Goal: Task Accomplishment & Management: Manage account settings

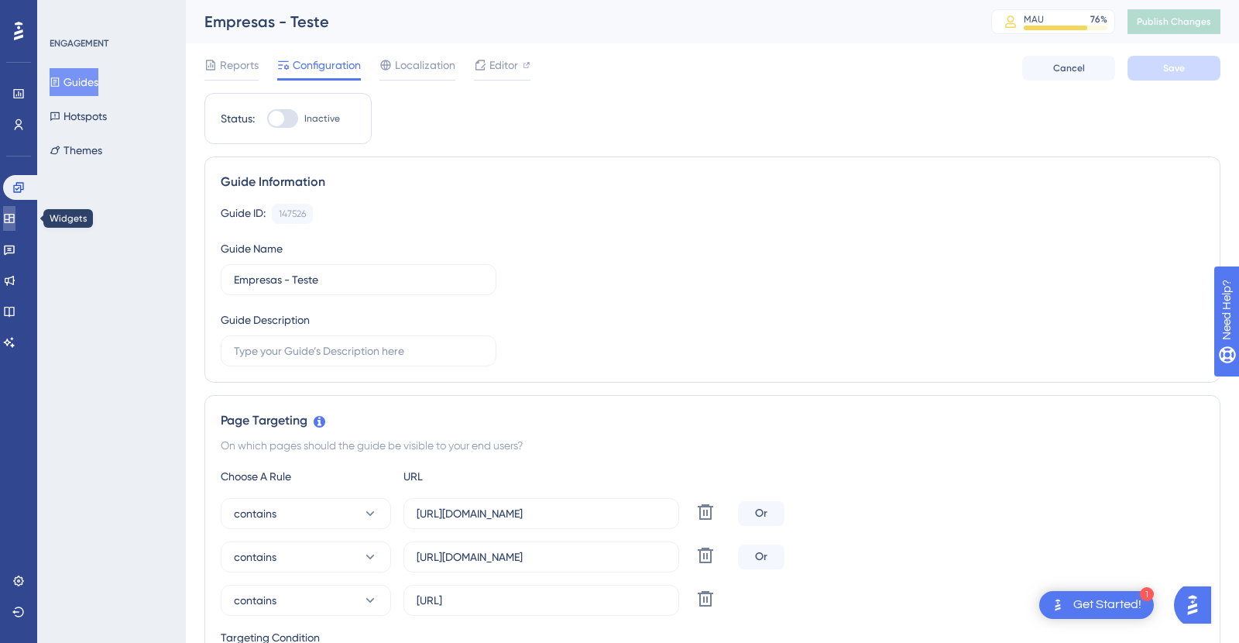
click at [14, 222] on icon at bounding box center [9, 218] width 10 height 9
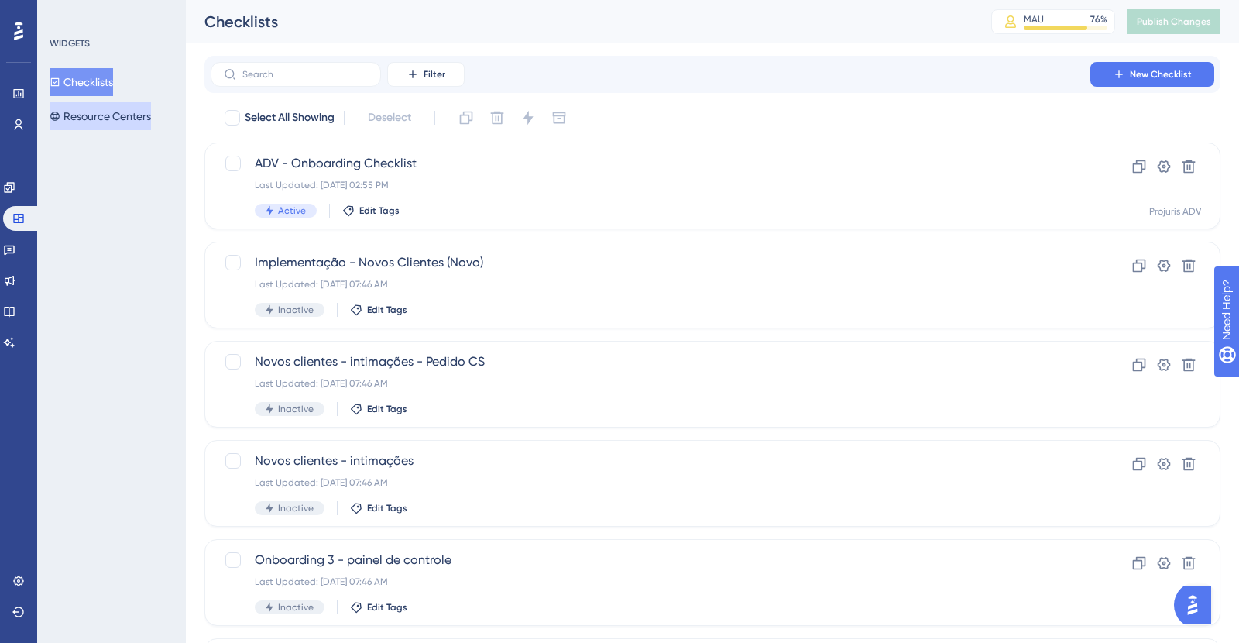
click at [92, 128] on button "Resource Centers" at bounding box center [100, 116] width 101 height 28
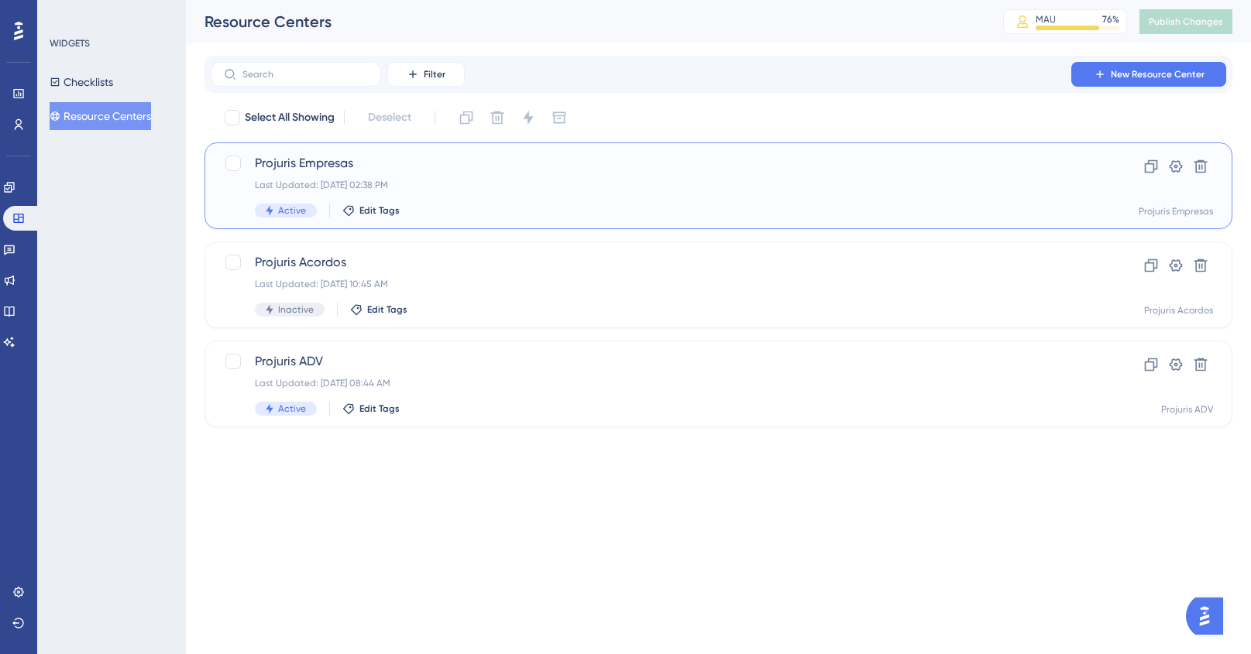
click at [464, 185] on div "Last Updated: [DATE] 02:38 PM" at bounding box center [656, 185] width 803 height 12
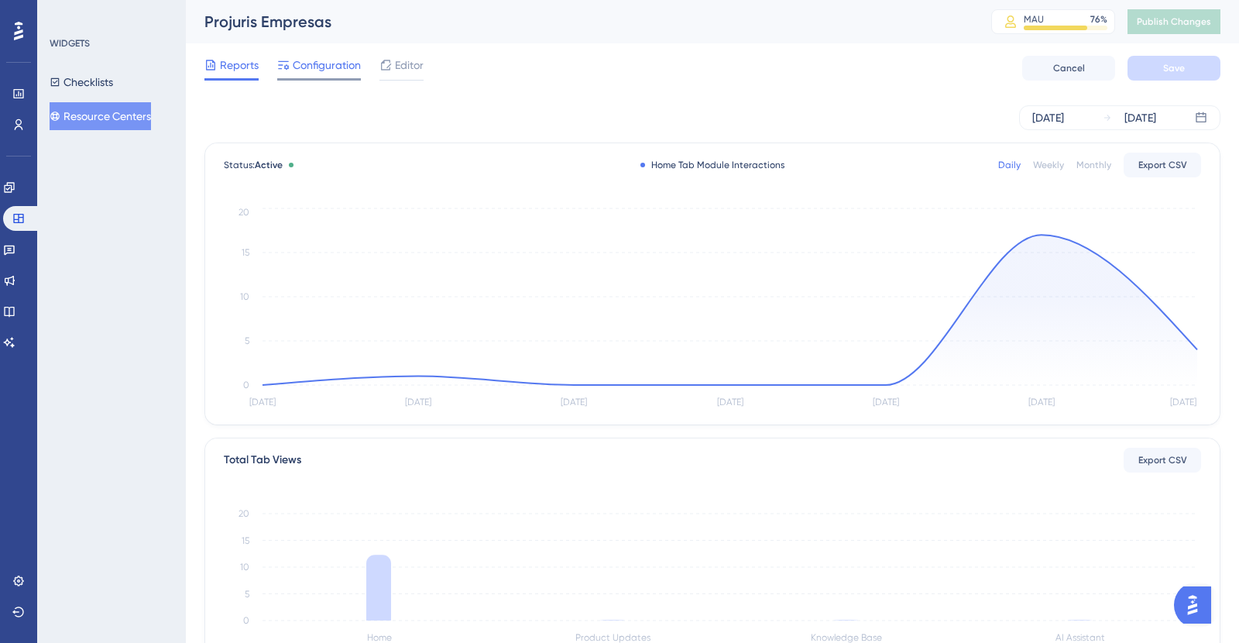
click at [309, 70] on span "Configuration" at bounding box center [327, 65] width 68 height 19
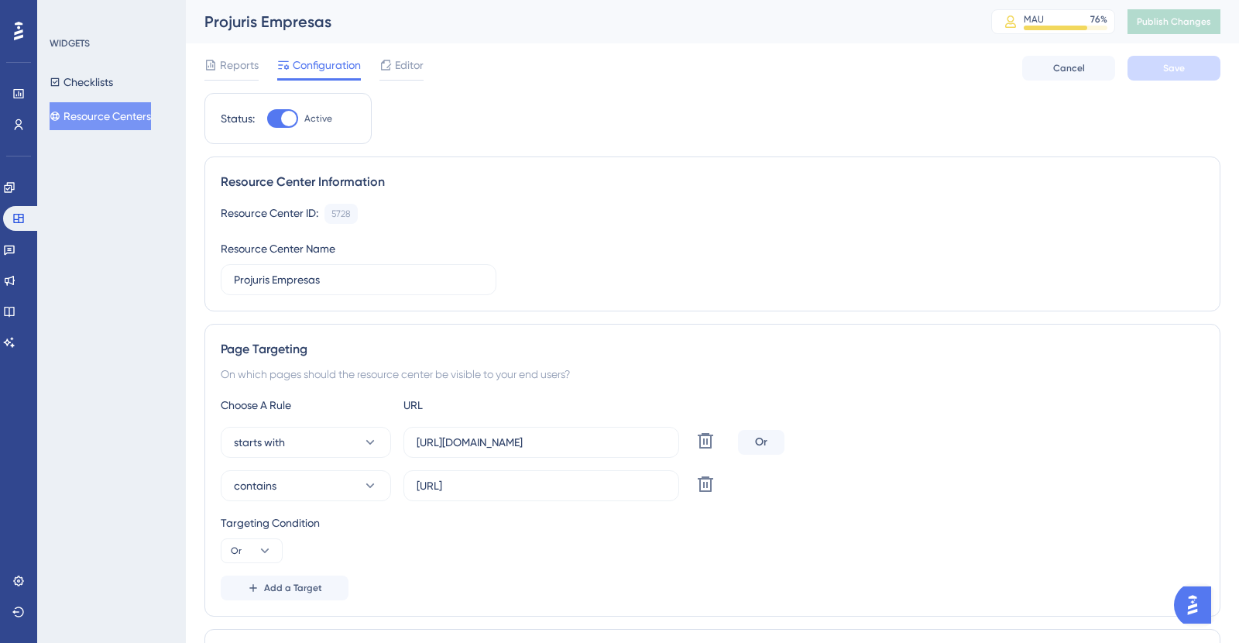
click at [439, 75] on div "Reports Configuration Editor Cancel Save" at bounding box center [712, 68] width 1016 height 50
click at [429, 74] on div "Reports Configuration Editor Cancel Save" at bounding box center [712, 68] width 1016 height 50
click at [416, 74] on span "Editor" at bounding box center [409, 65] width 29 height 19
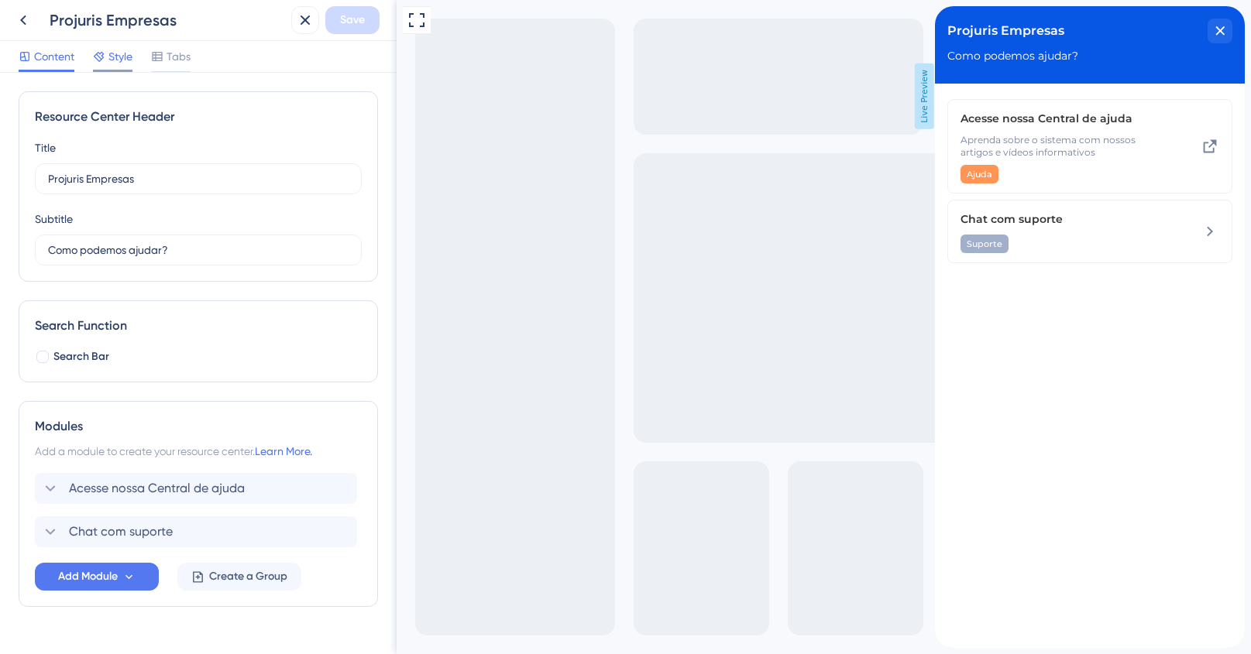
click at [122, 59] on span "Style" at bounding box center [120, 56] width 24 height 19
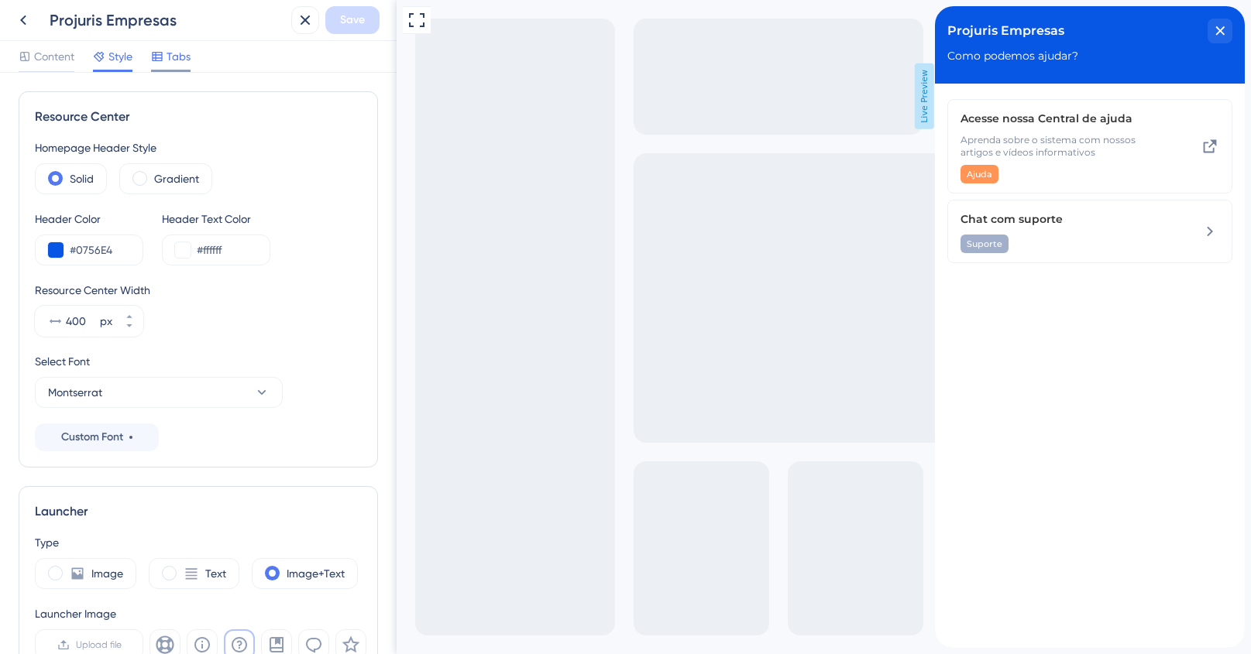
click at [174, 57] on span "Tabs" at bounding box center [179, 56] width 24 height 19
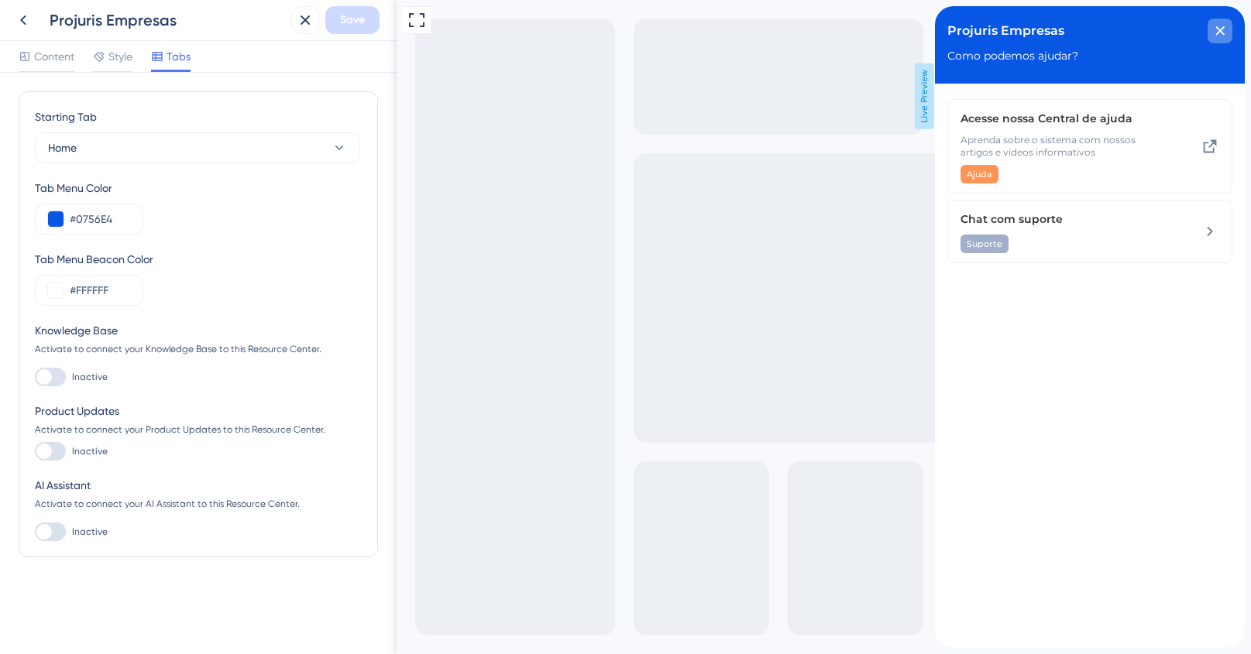
click at [1222, 29] on icon "close resource center" at bounding box center [1220, 30] width 9 height 9
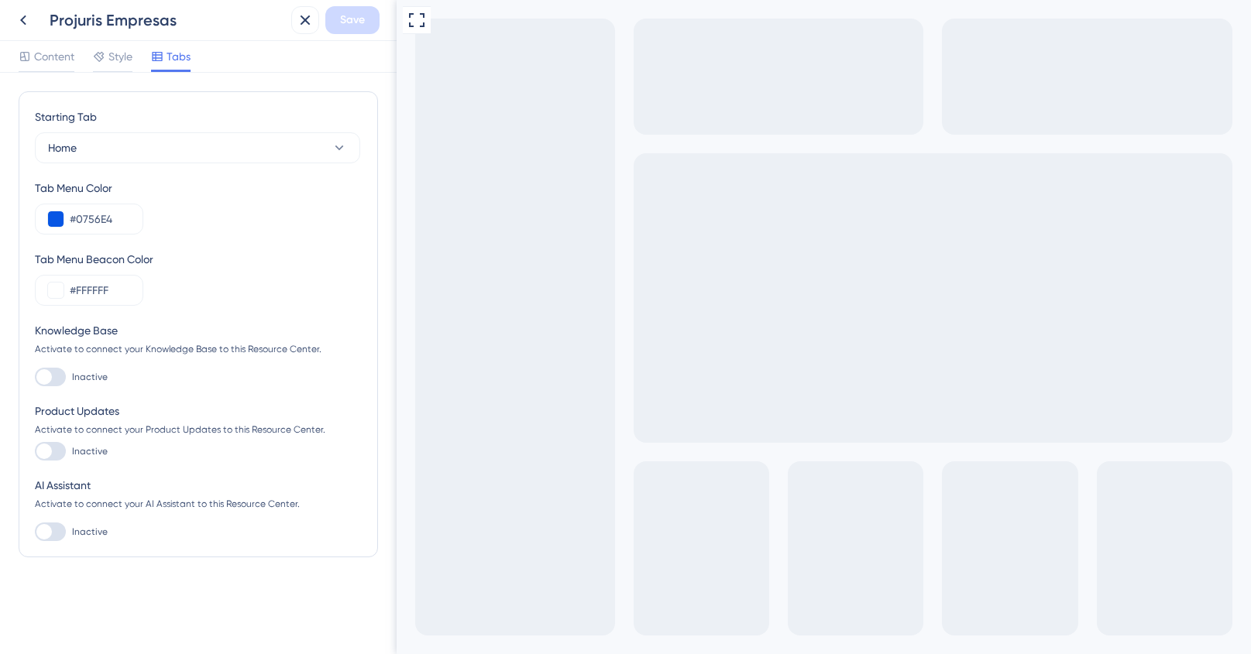
drag, startPoint x: 741, startPoint y: 755, endPoint x: 1538, endPoint y: 1234, distance: 929.6
click at [129, 56] on span "Style" at bounding box center [120, 56] width 24 height 19
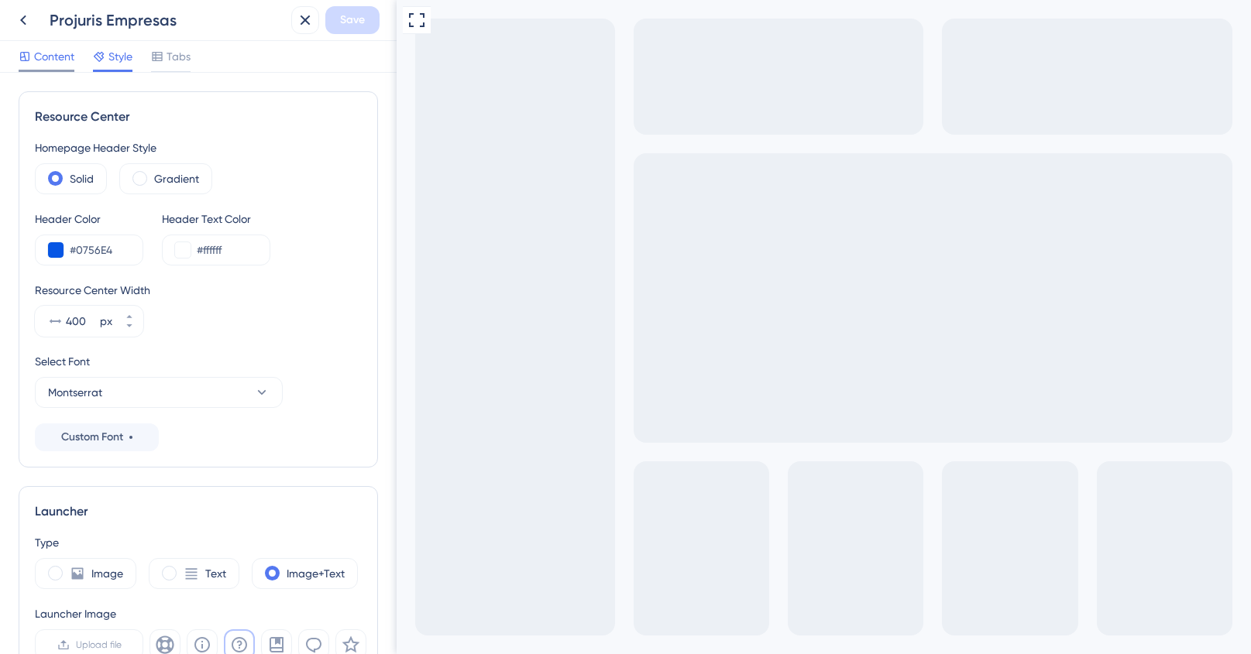
click at [62, 60] on span "Content" at bounding box center [54, 56] width 40 height 19
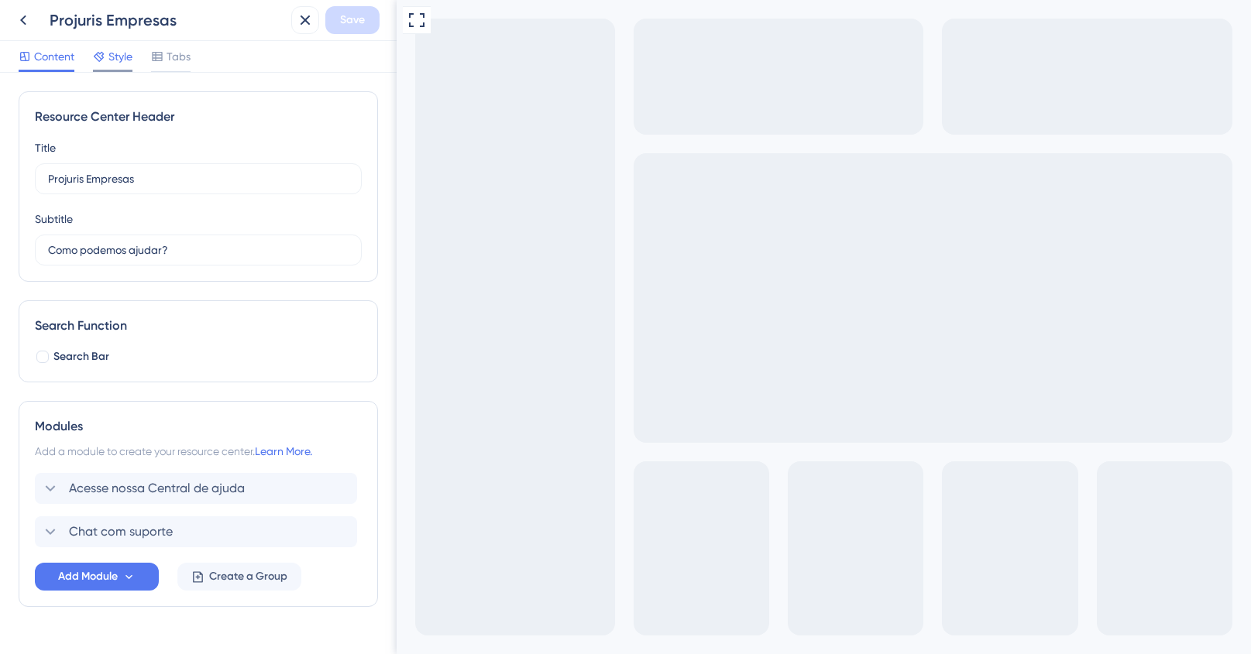
click at [96, 67] on div "Style" at bounding box center [112, 59] width 39 height 25
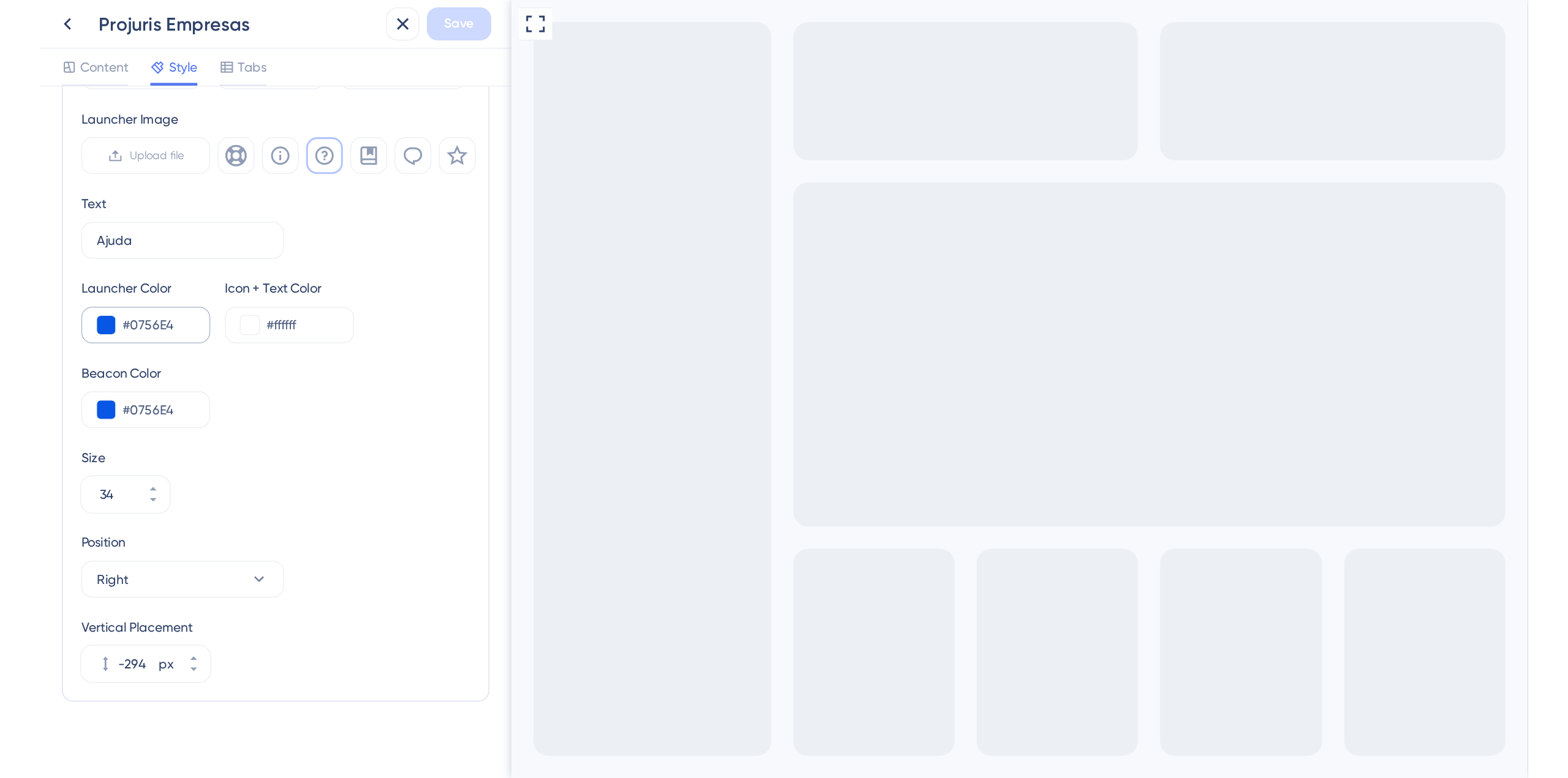
scroll to position [419, 0]
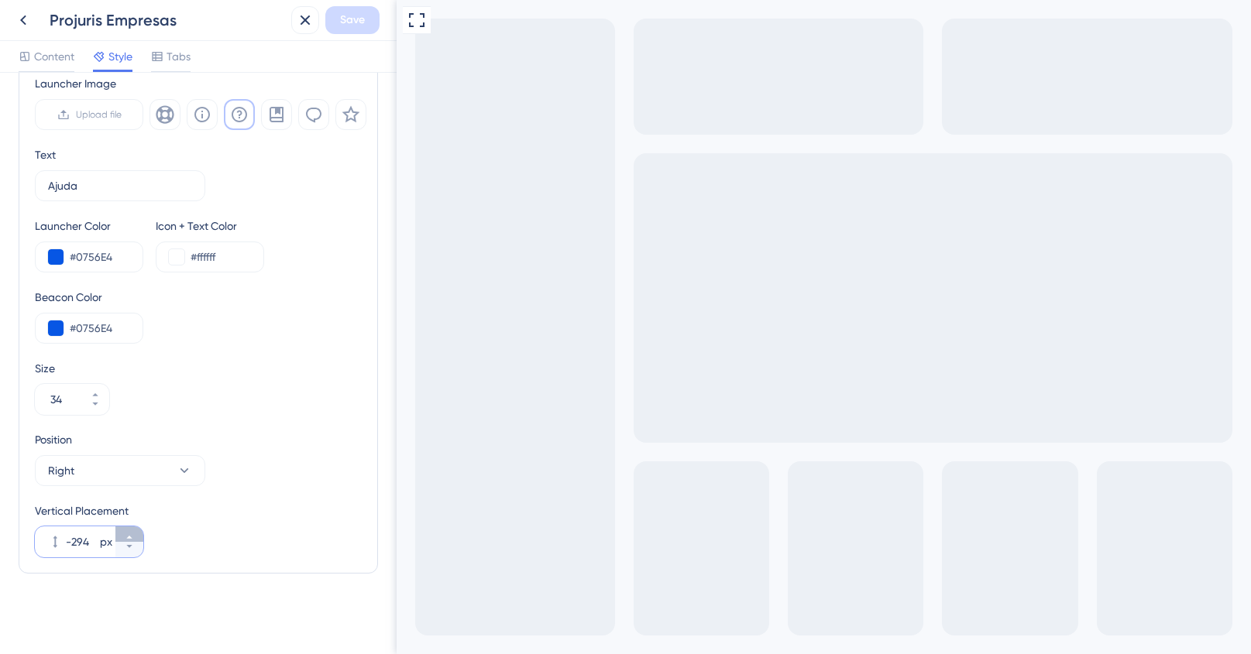
click at [130, 536] on icon at bounding box center [129, 537] width 9 height 9
click at [79, 541] on input "-224" at bounding box center [81, 542] width 31 height 19
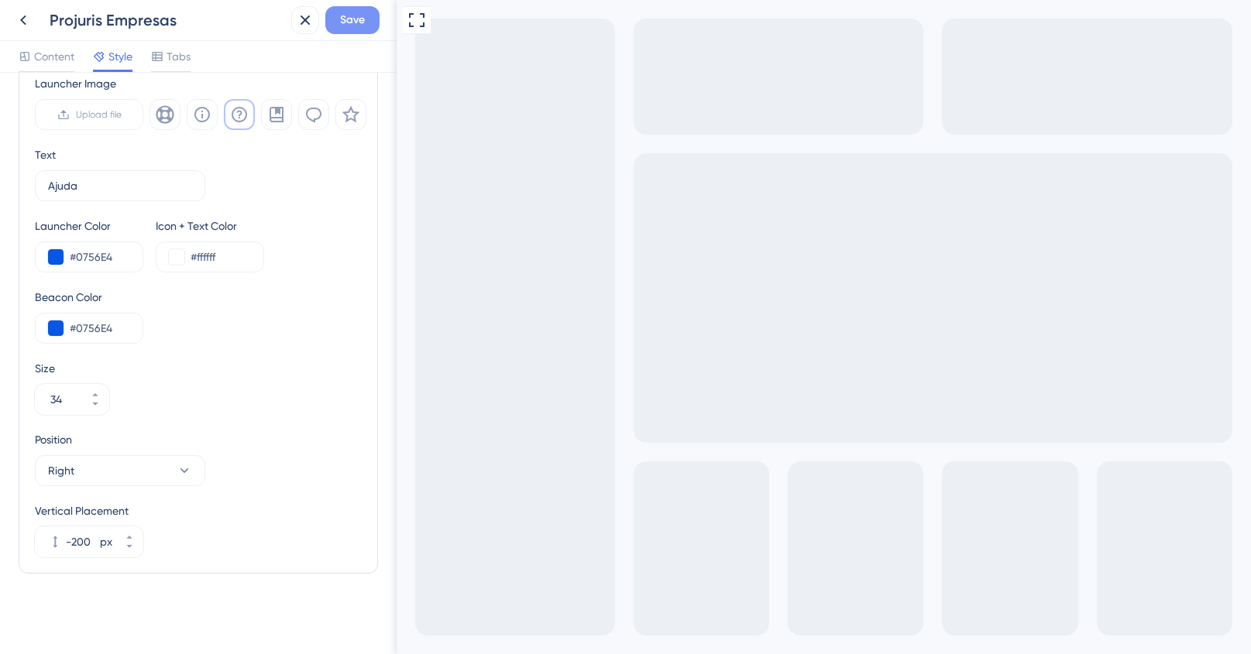
click at [375, 28] on button "Save" at bounding box center [352, 20] width 54 height 28
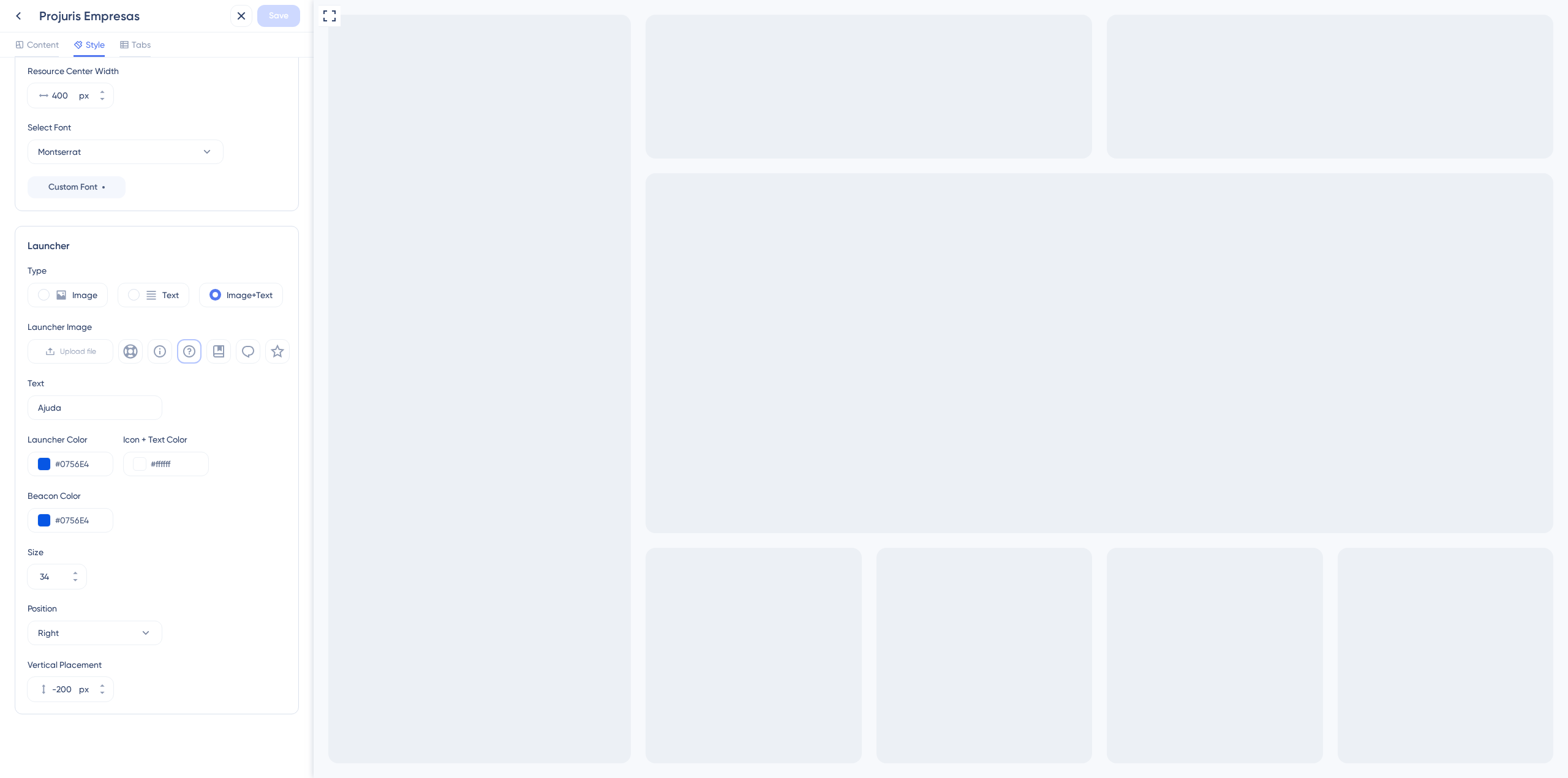
scroll to position [159, 0]
click at [65, 517] on input "-200" at bounding box center [64, 689] width 25 height 15
type input "-150"
click at [278, 20] on span "Save" at bounding box center [278, 16] width 20 height 15
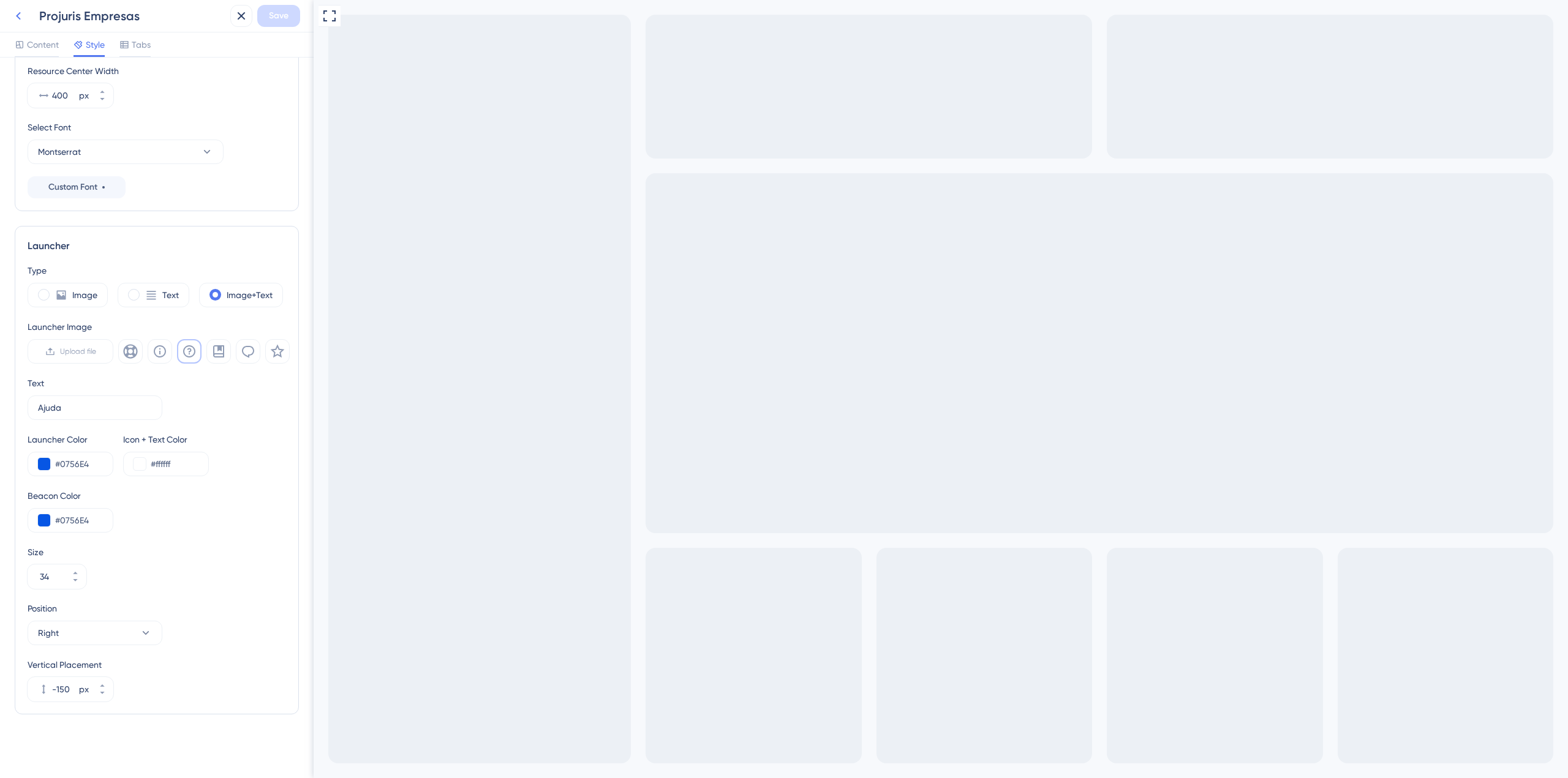
click at [17, 19] on icon at bounding box center [18, 16] width 15 height 15
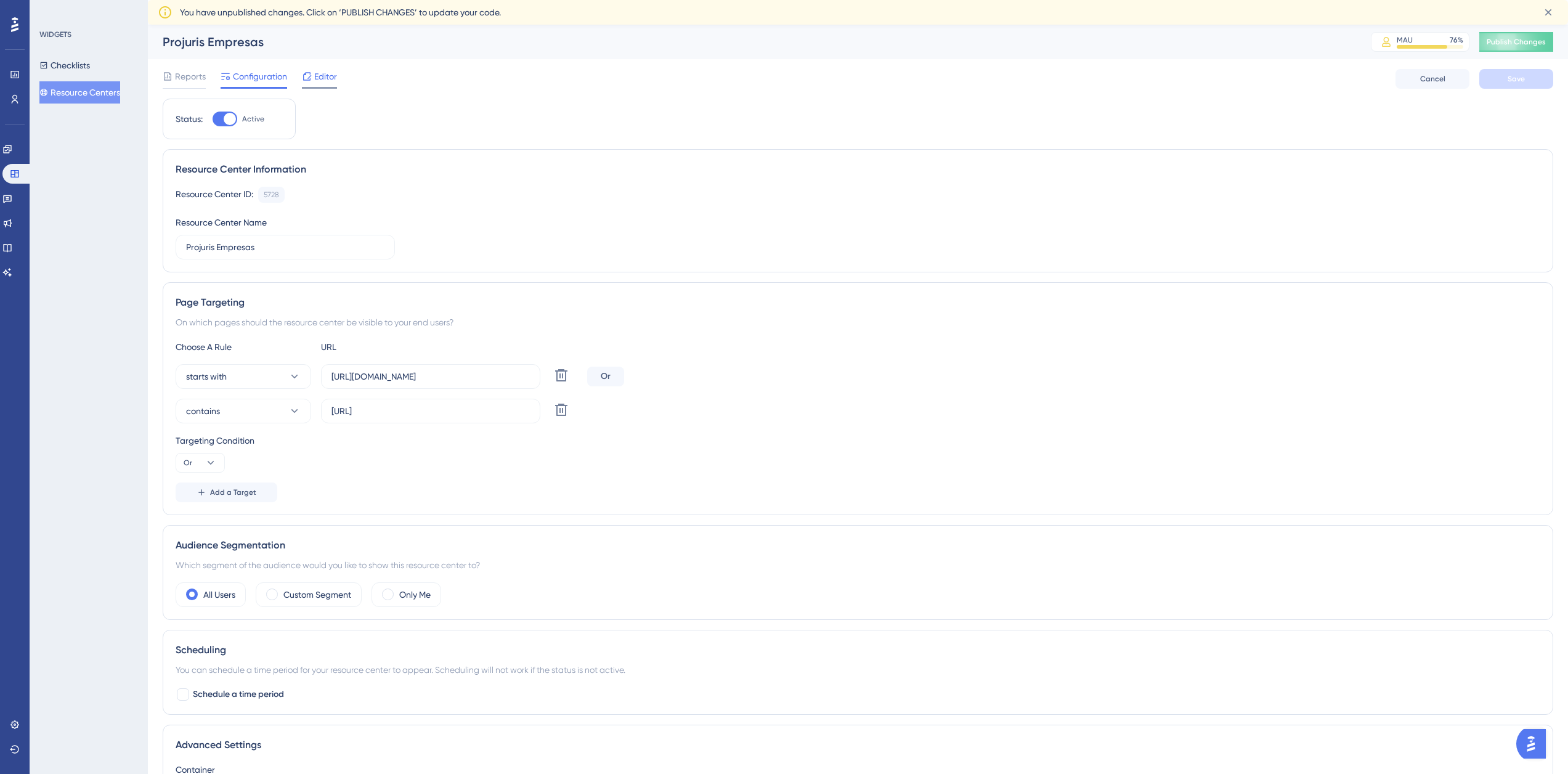
click at [316, 76] on div "Editor" at bounding box center [319, 76] width 35 height 15
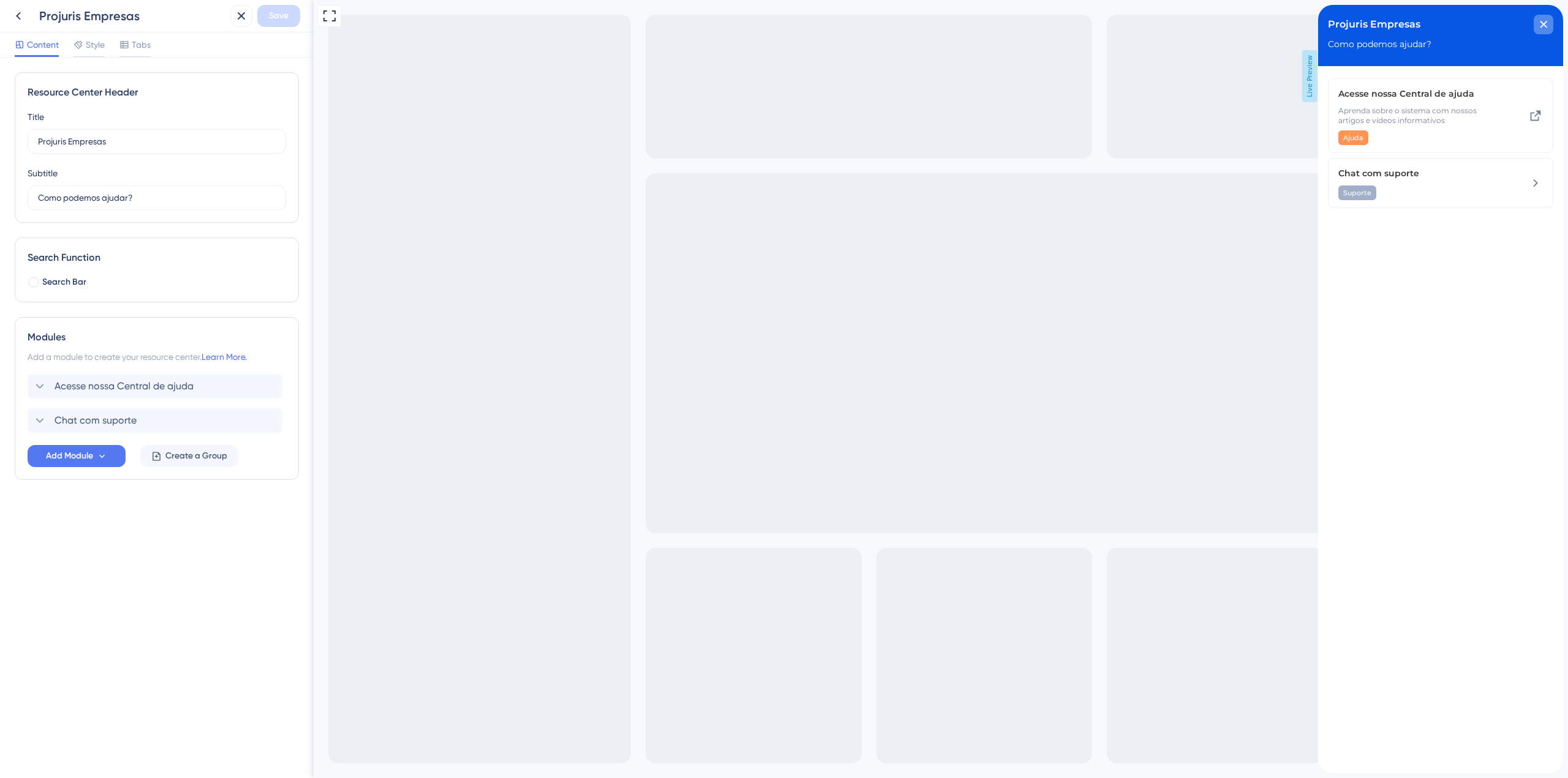
click at [988, 24] on div "close resource center" at bounding box center [1543, 25] width 20 height 20
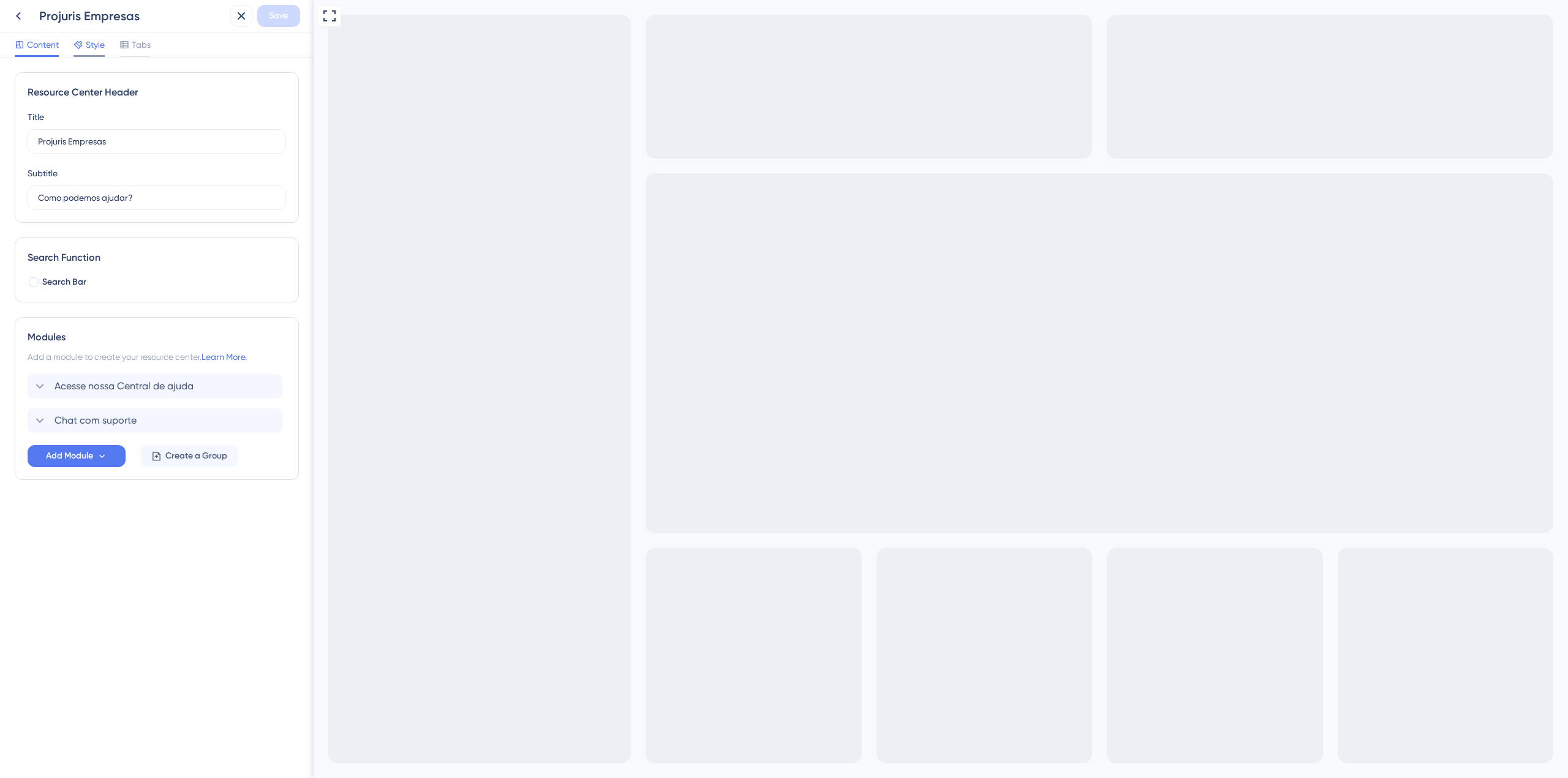
click at [97, 48] on span "Style" at bounding box center [95, 44] width 19 height 15
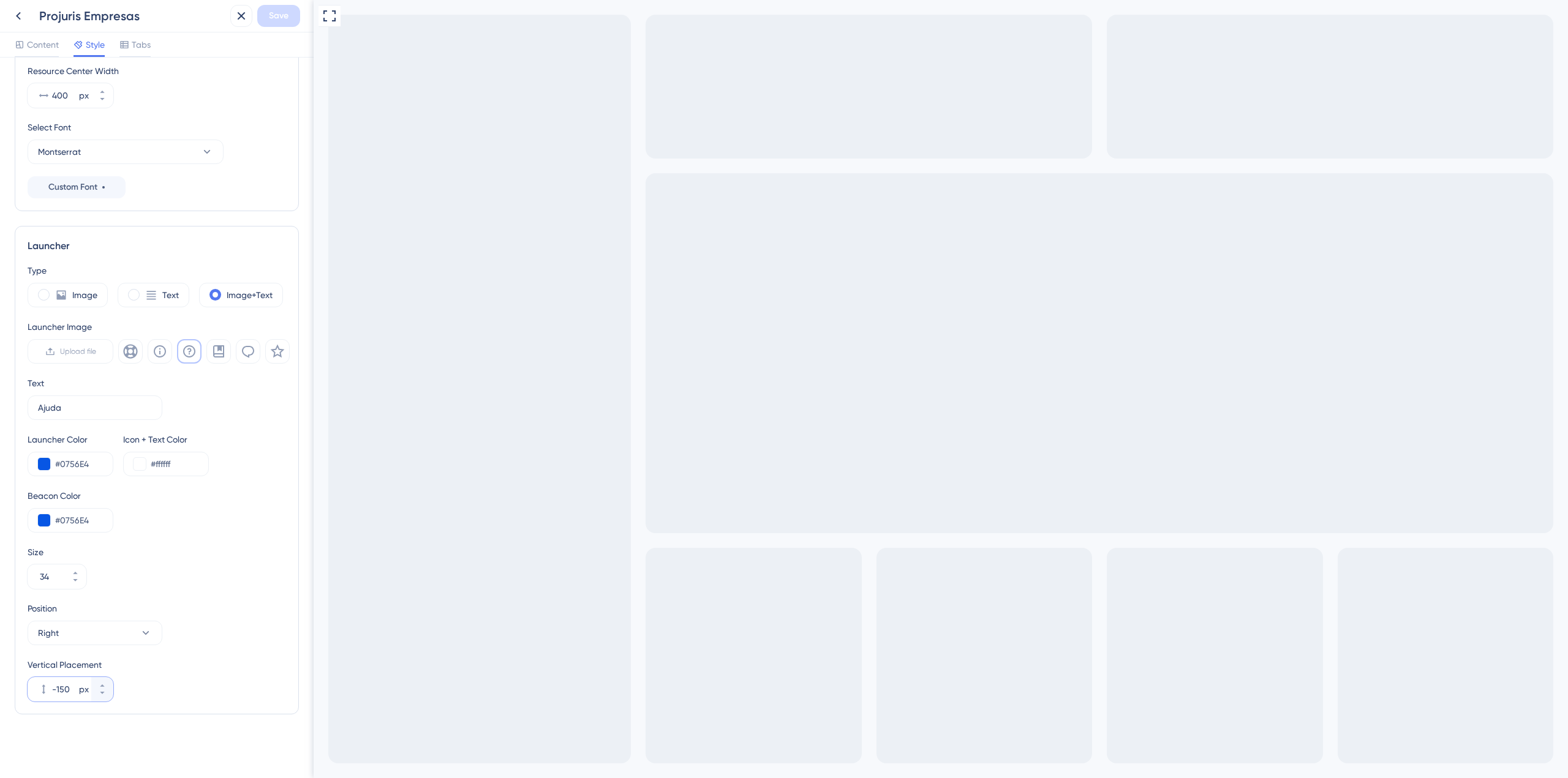
click at [66, 517] on input "-150" at bounding box center [64, 689] width 25 height 15
type input "-0"
click at [281, 7] on button "Save" at bounding box center [278, 16] width 43 height 22
click at [149, 49] on span "Tabs" at bounding box center [142, 44] width 19 height 15
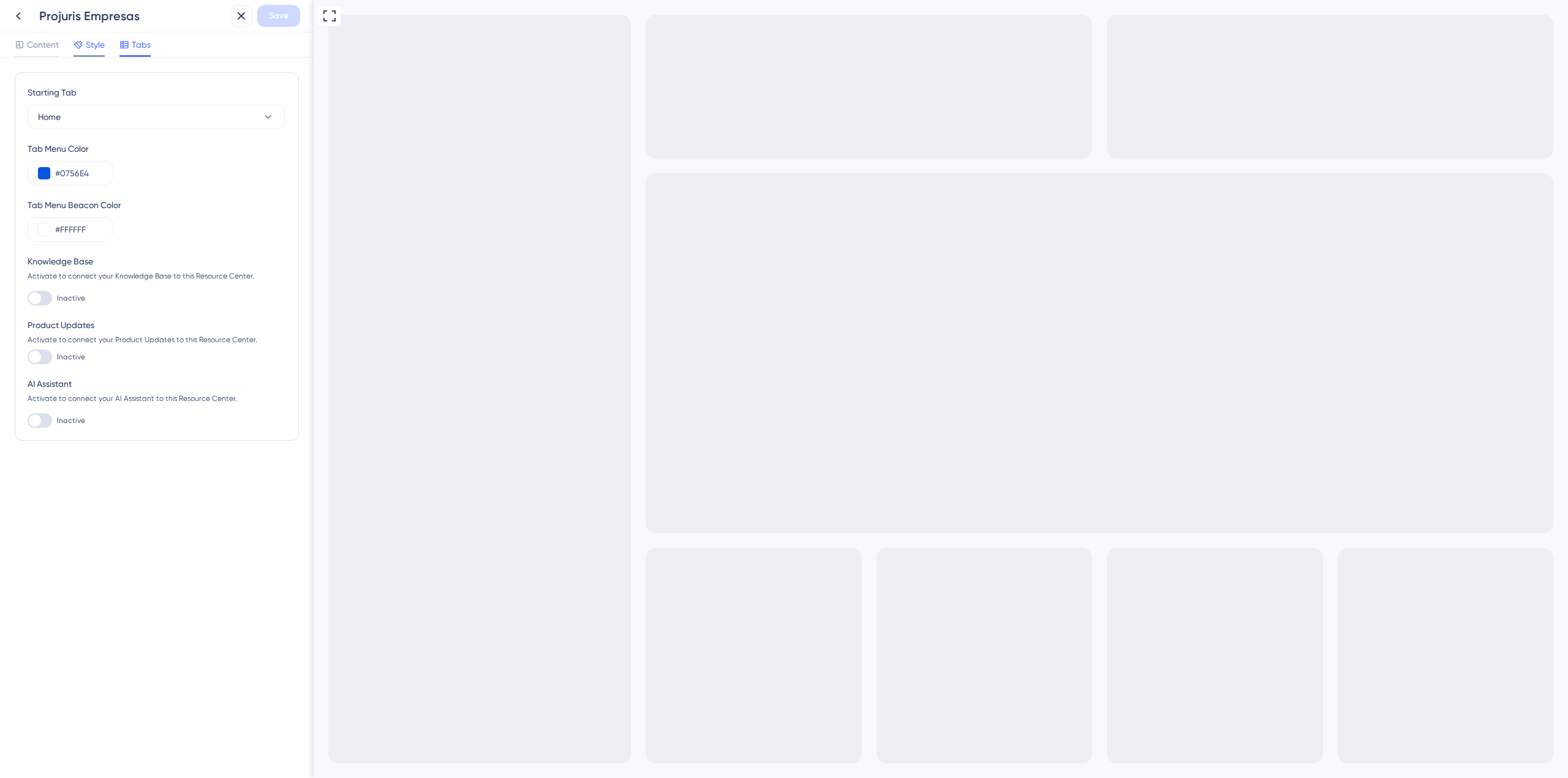
click at [96, 47] on span "Style" at bounding box center [95, 44] width 19 height 15
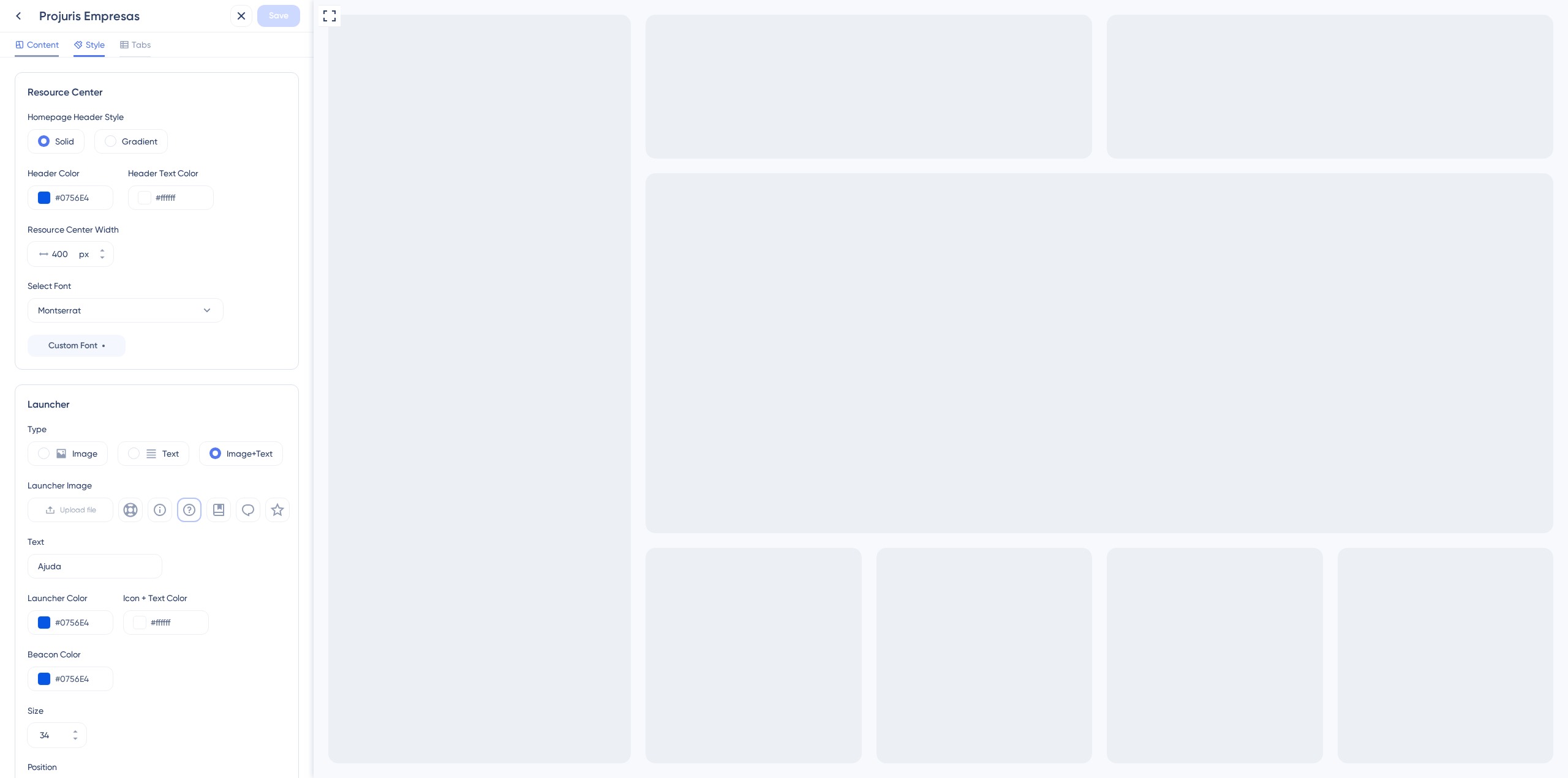
click at [49, 46] on span "Content" at bounding box center [43, 44] width 32 height 15
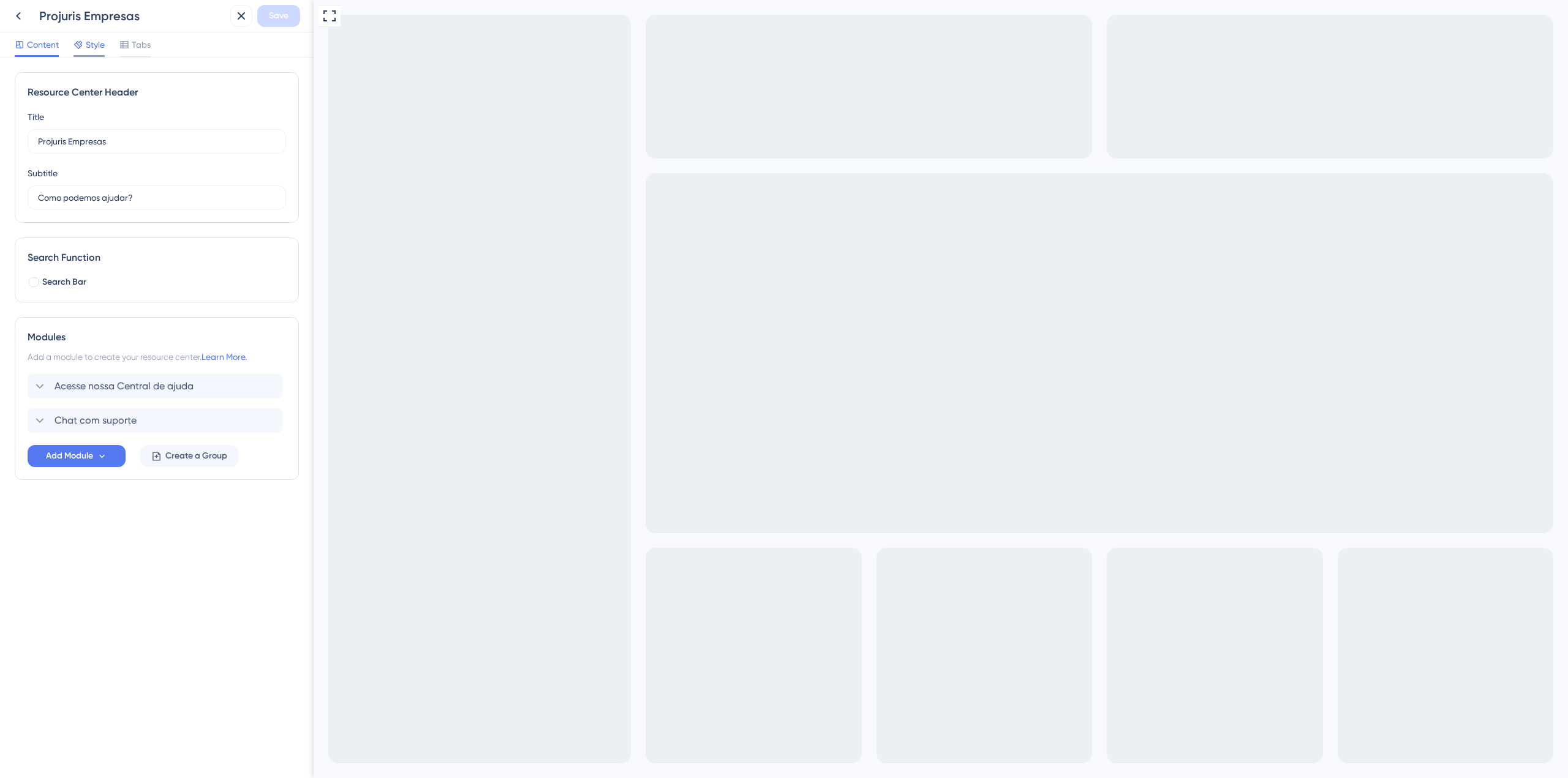
click at [85, 50] on div "Style" at bounding box center [89, 44] width 31 height 15
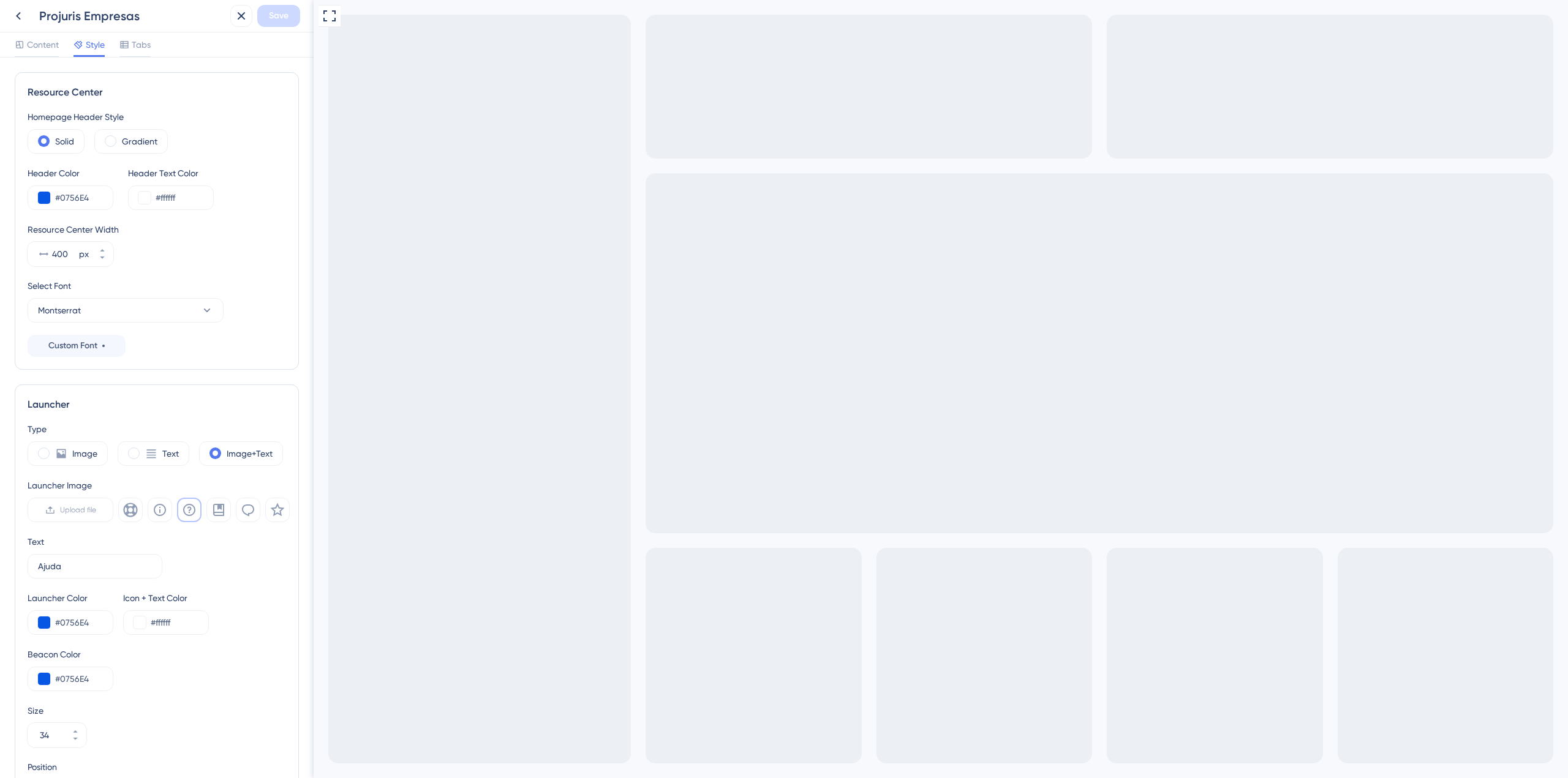
click at [151, 43] on div "Content Style Tabs" at bounding box center [157, 45] width 314 height 25
click at [147, 48] on span "Tabs" at bounding box center [142, 44] width 19 height 15
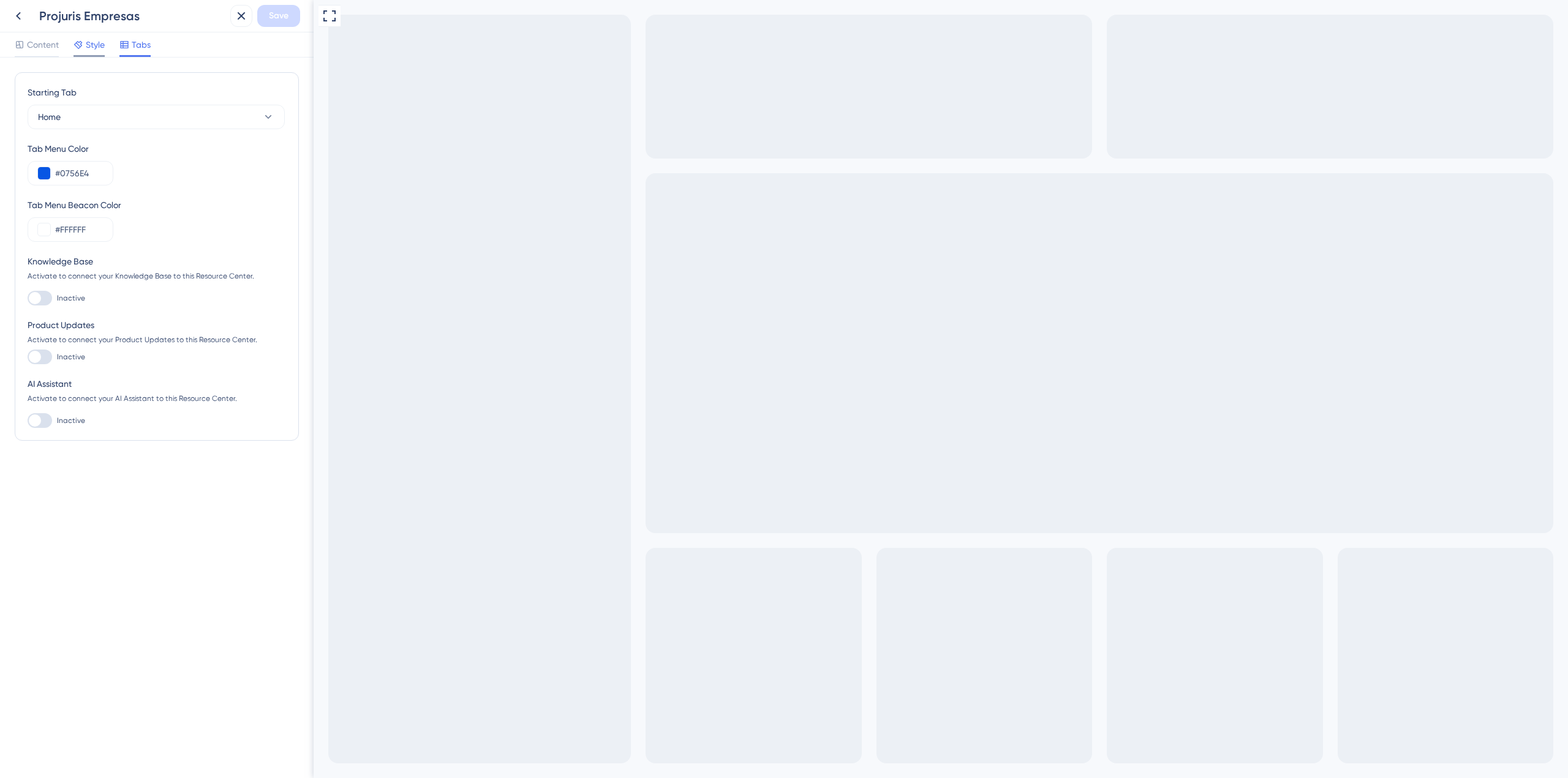
click at [93, 52] on div "Style" at bounding box center [89, 47] width 31 height 20
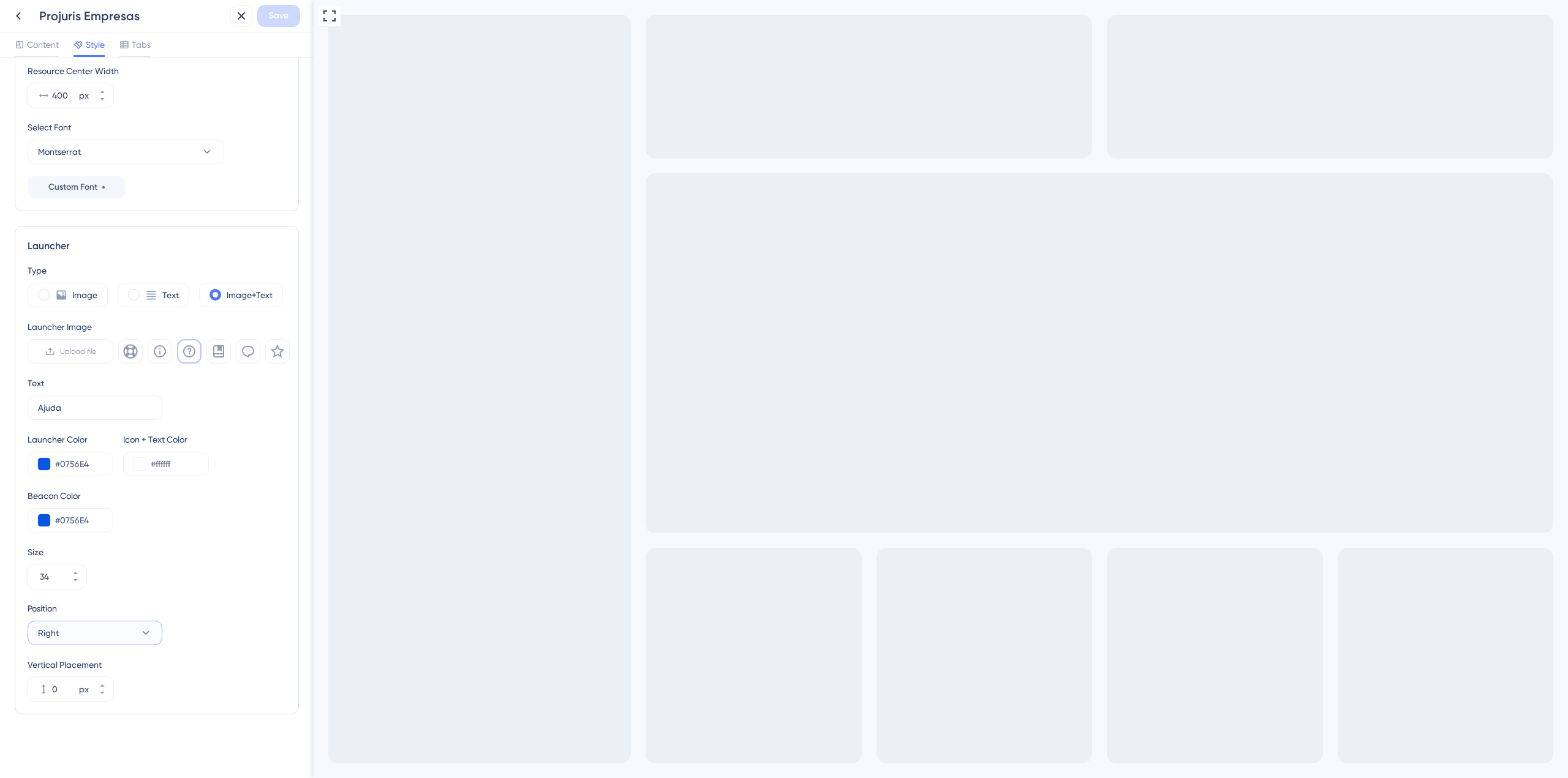
click at [146, 517] on icon at bounding box center [145, 633] width 12 height 12
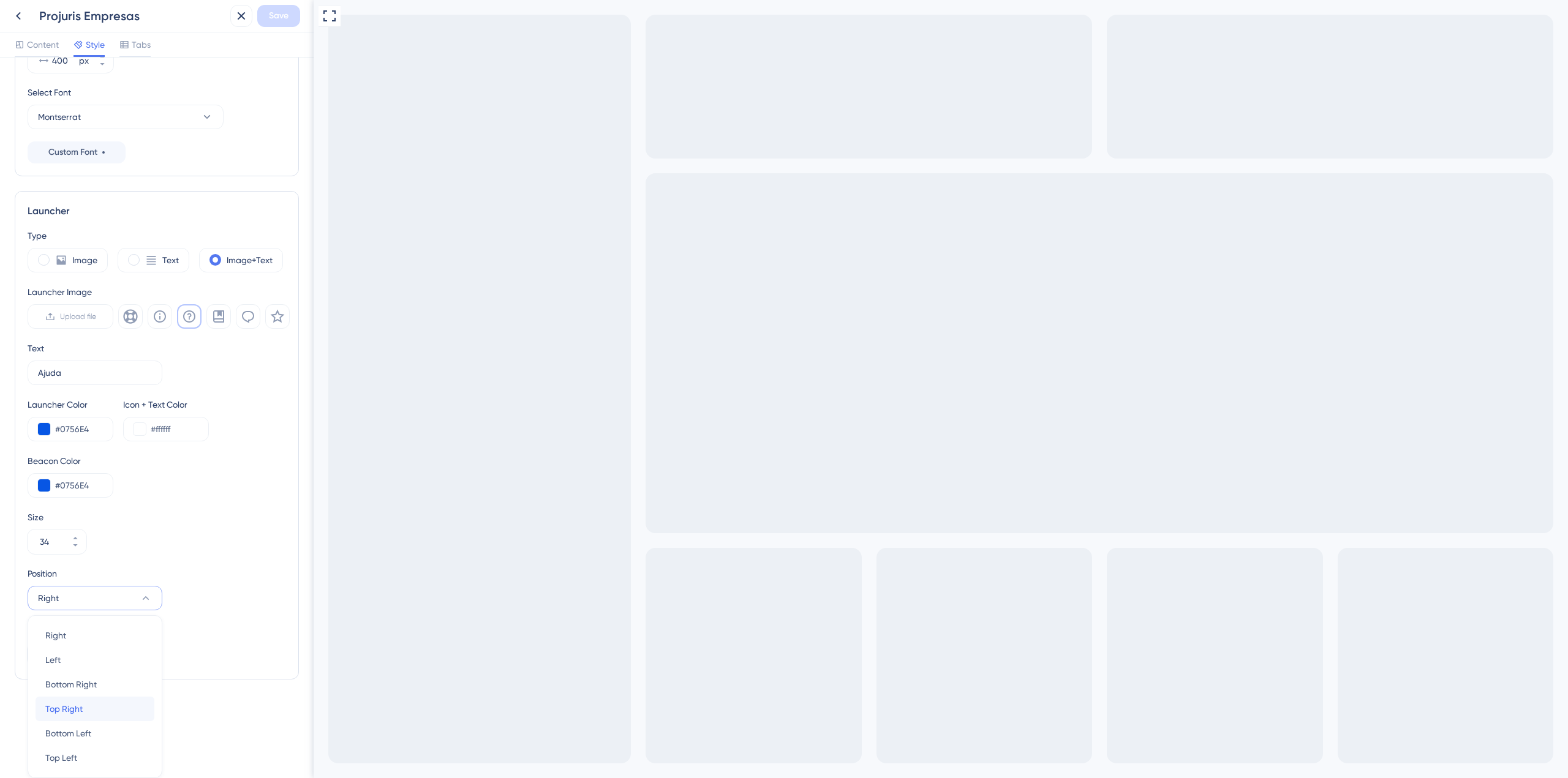
click at [100, 517] on div "Top Right Top Right" at bounding box center [94, 708] width 99 height 25
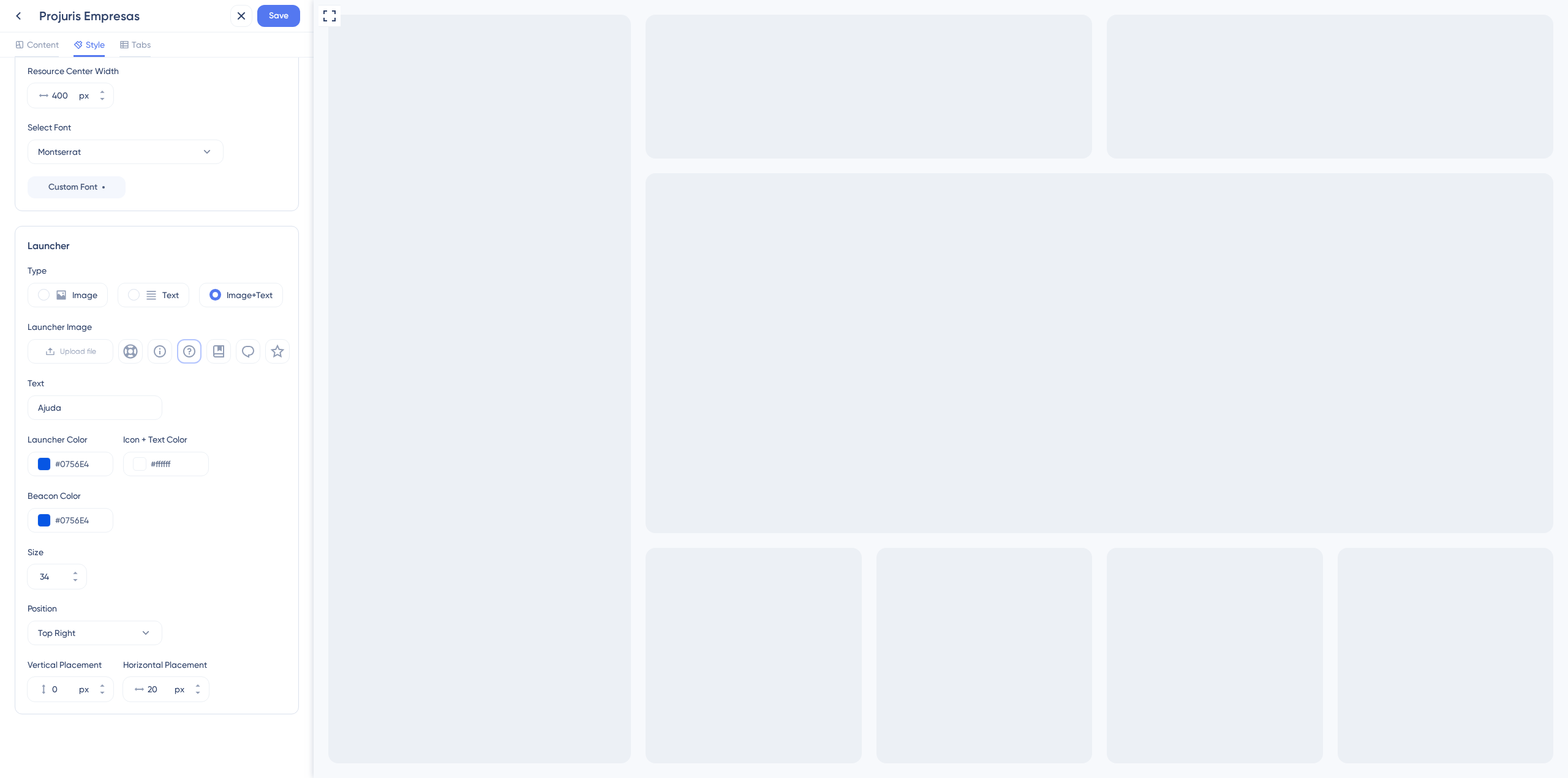
scroll to position [159, 0]
click at [146, 517] on icon at bounding box center [145, 633] width 12 height 12
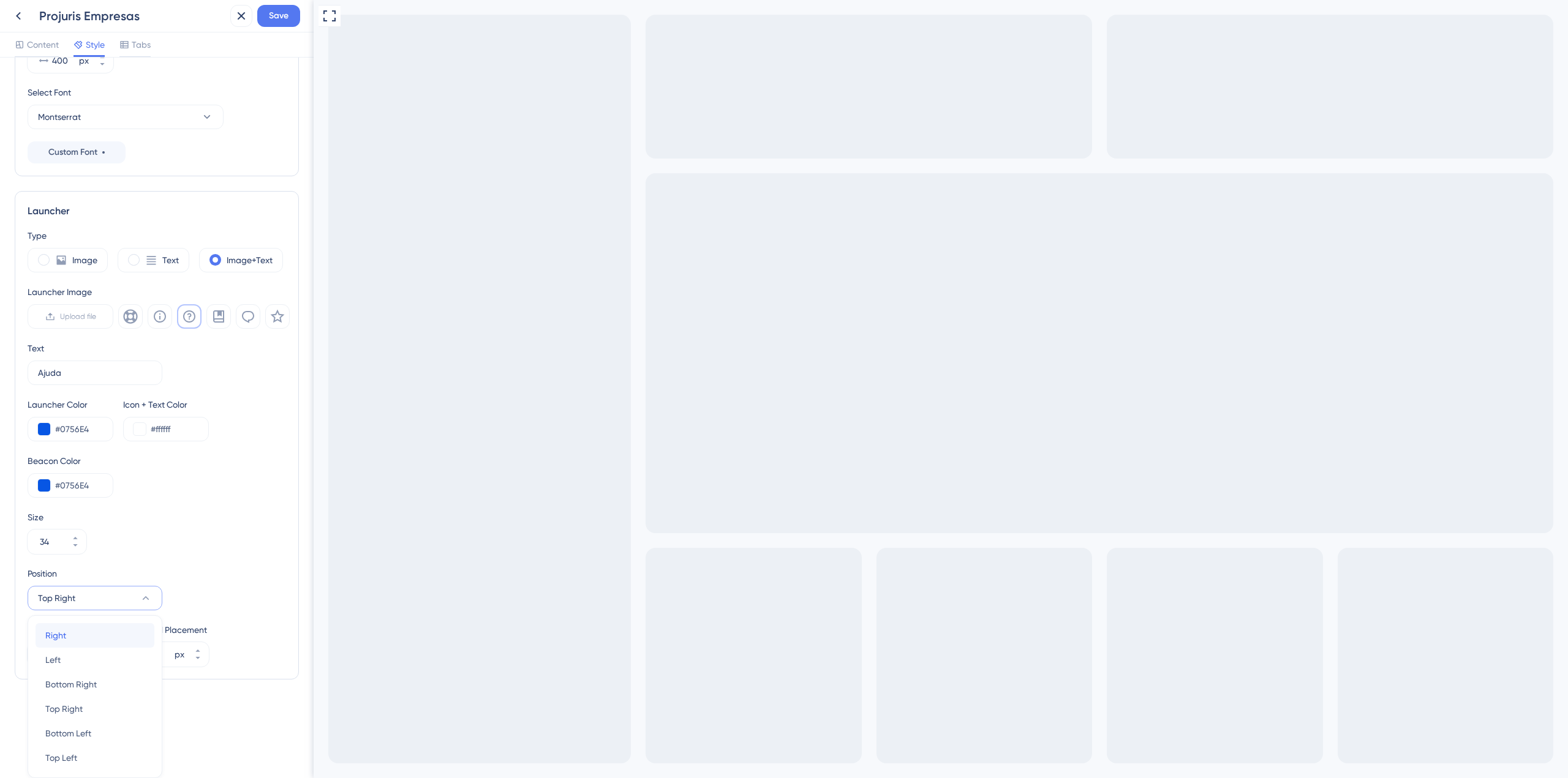
click at [91, 517] on div "Right Right" at bounding box center [94, 635] width 99 height 25
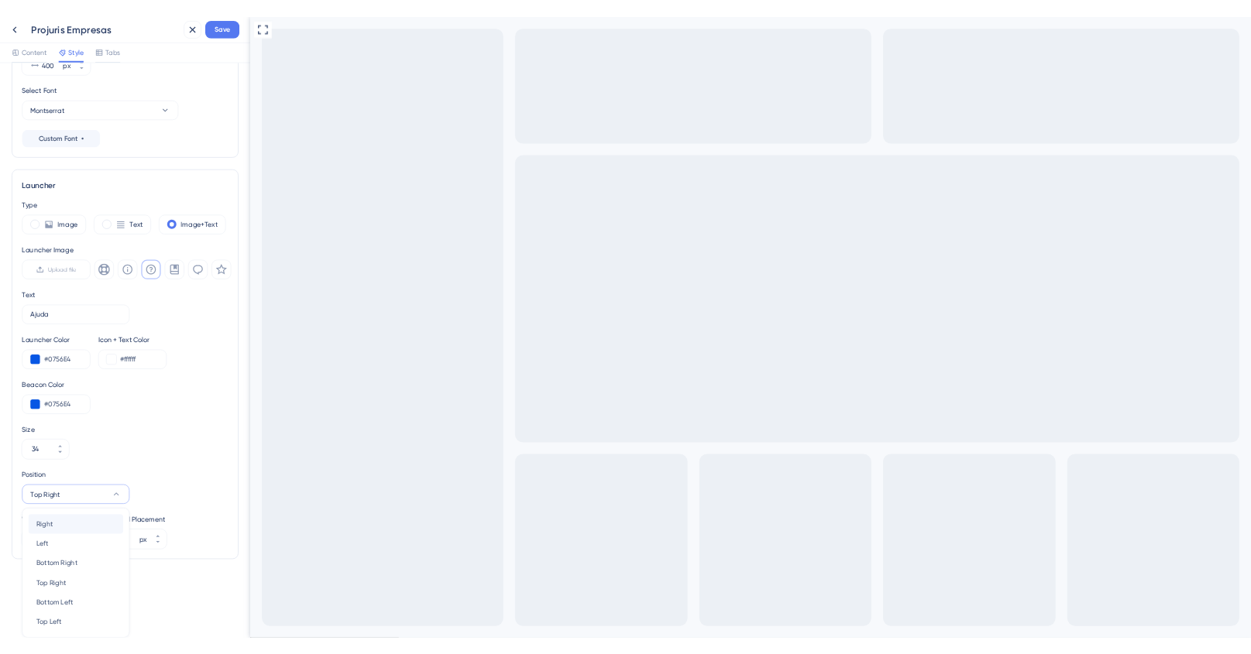
scroll to position [201, 0]
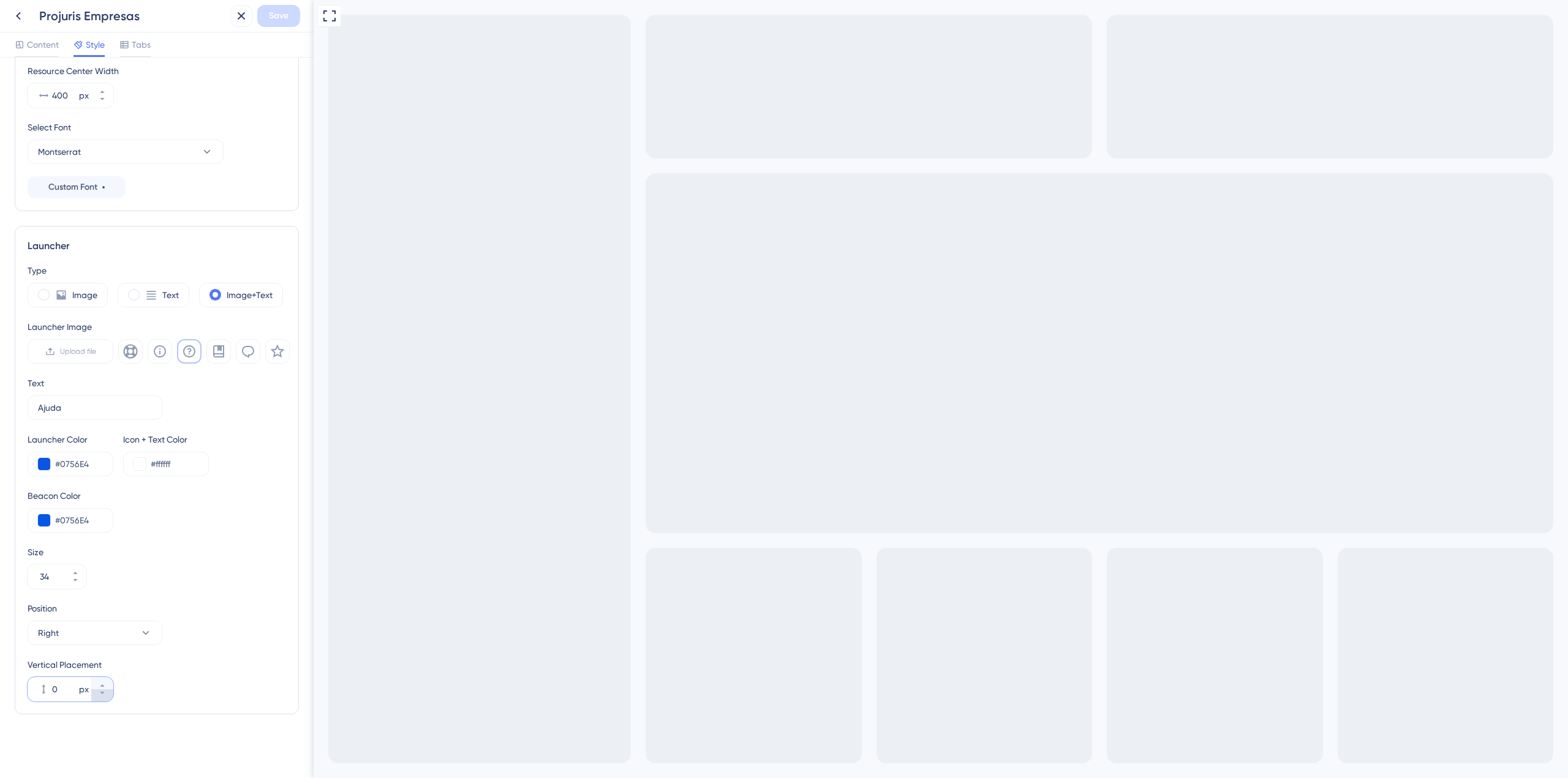
click at [104, 517] on icon at bounding box center [102, 693] width 7 height 7
click at [67, 517] on input "-7" at bounding box center [64, 689] width 25 height 15
click at [208, 517] on div "Vertical Placement 100 px" at bounding box center [157, 680] width 259 height 44
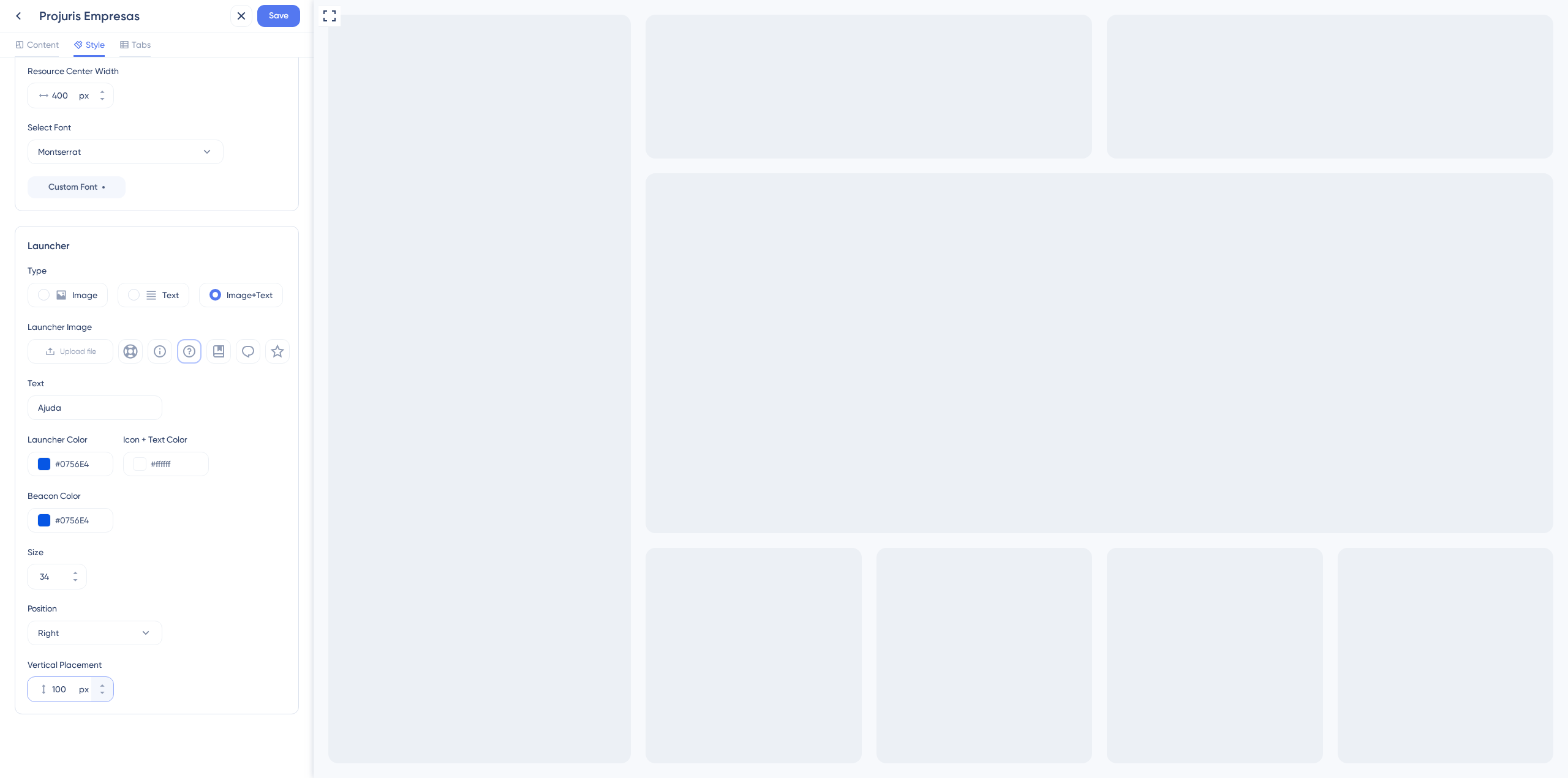
click at [72, 517] on input "100" at bounding box center [64, 689] width 25 height 15
click at [164, 517] on div "Resource Center Homepage Header Style Solid Gradient Header Color #0756E4 Heade…" at bounding box center [157, 338] width 284 height 850
click at [274, 9] on span "Save" at bounding box center [278, 16] width 20 height 15
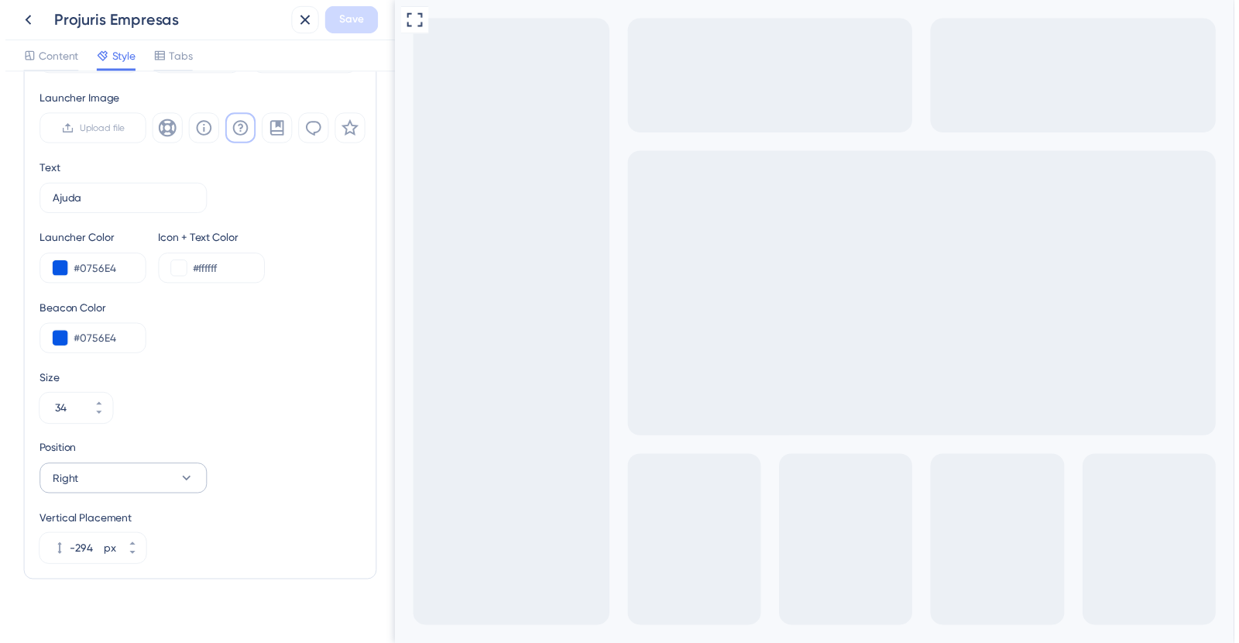
scroll to position [530, 0]
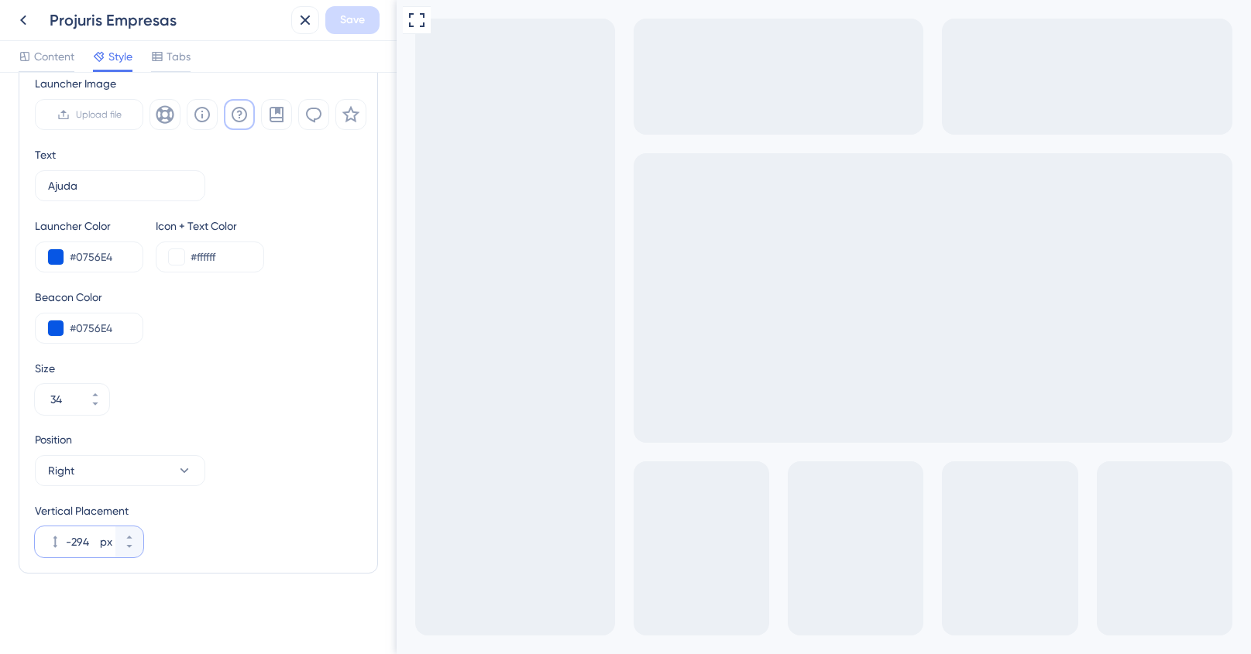
click at [88, 544] on input "-294" at bounding box center [81, 542] width 31 height 19
click at [83, 544] on input "-294" at bounding box center [81, 542] width 31 height 19
click at [341, 23] on span "Save" at bounding box center [352, 20] width 25 height 19
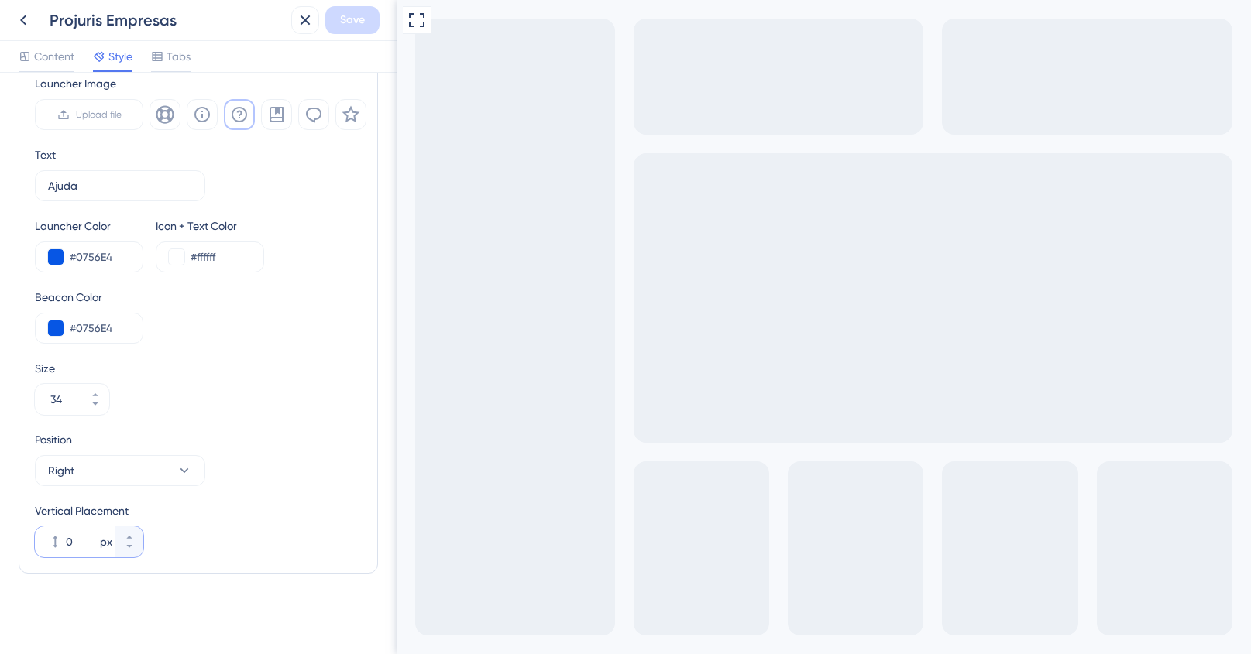
click at [83, 548] on input "0" at bounding box center [81, 542] width 31 height 19
click at [341, 22] on span "Save" at bounding box center [352, 20] width 25 height 19
click at [87, 540] on input "-294" at bounding box center [81, 542] width 31 height 19
click at [335, 19] on button "Save" at bounding box center [352, 20] width 54 height 28
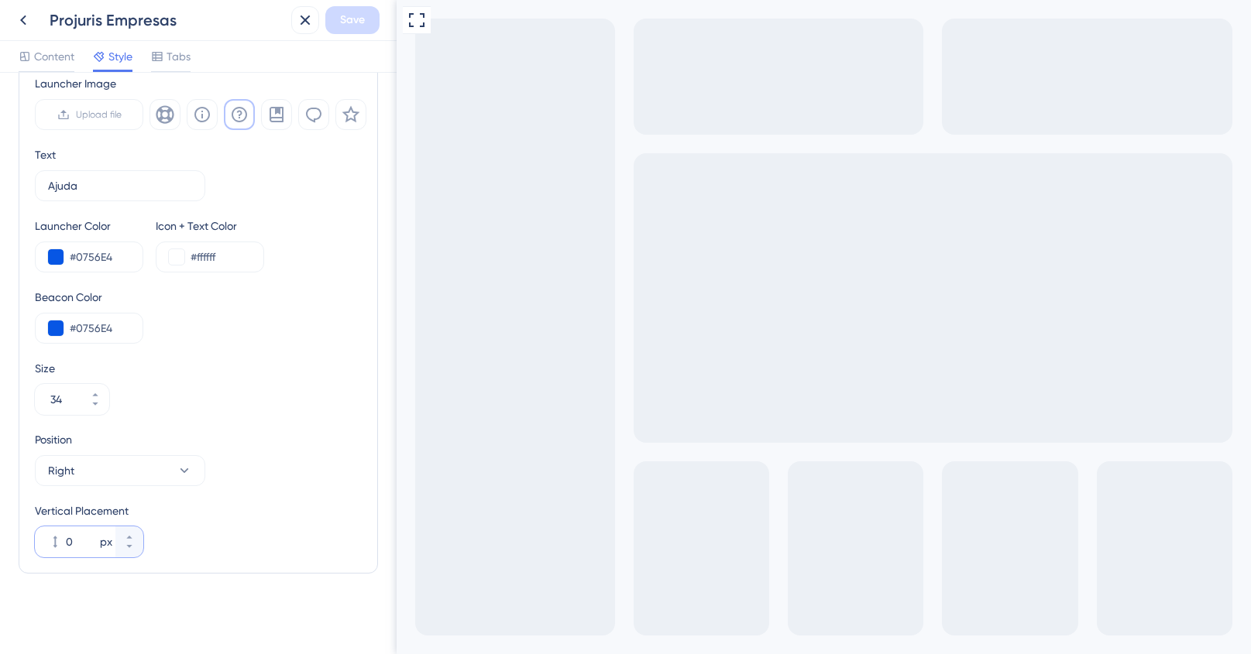
click at [72, 541] on input "0" at bounding box center [81, 542] width 31 height 19
type input "-294"
click at [265, 543] on div "Vertical Placement -294 px" at bounding box center [198, 530] width 327 height 56
click at [365, 32] on button "Save" at bounding box center [352, 20] width 54 height 28
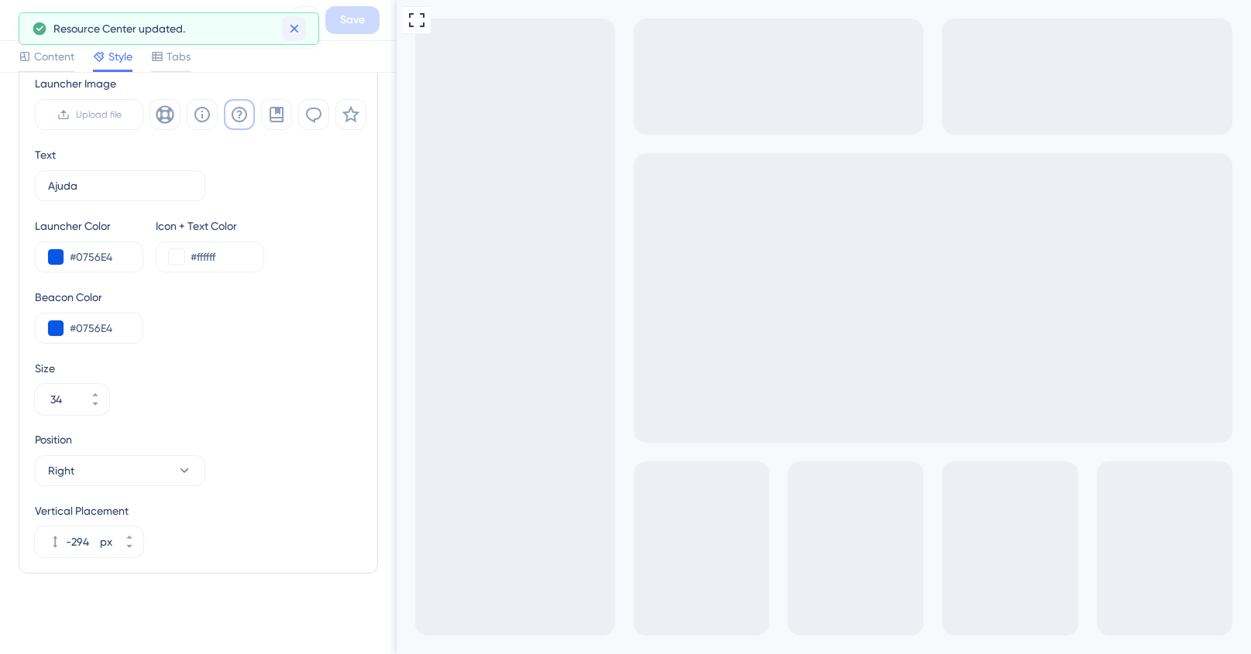
click at [301, 33] on icon at bounding box center [294, 28] width 15 height 15
click at [32, 9] on button at bounding box center [23, 20] width 28 height 28
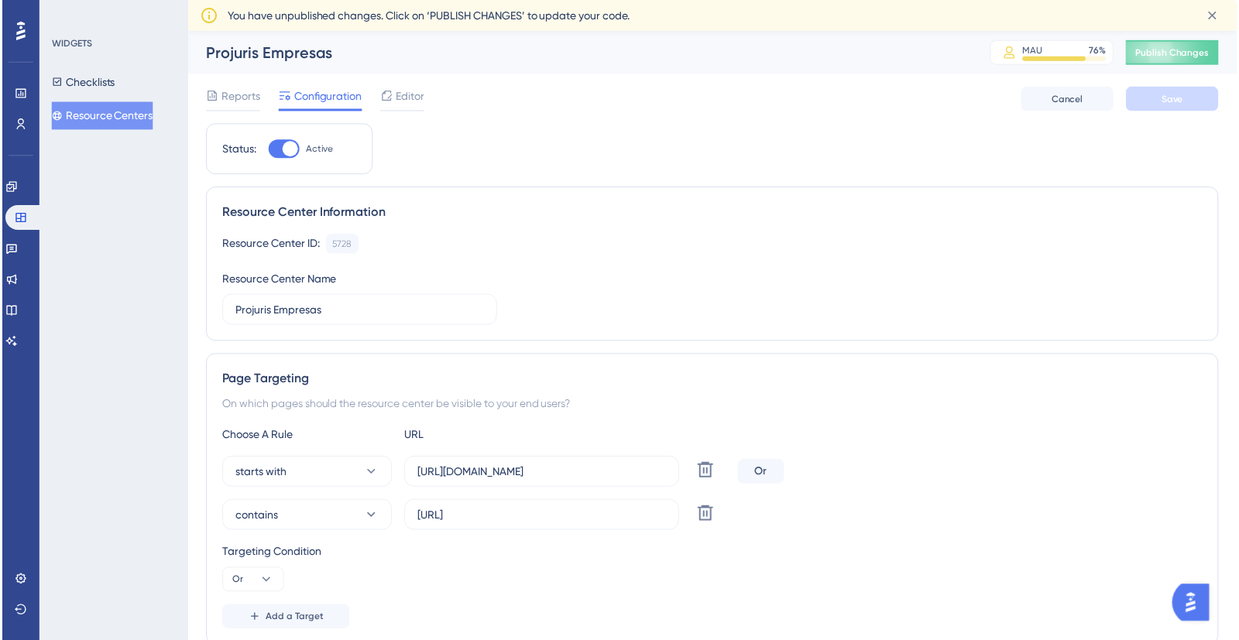
scroll to position [232, 0]
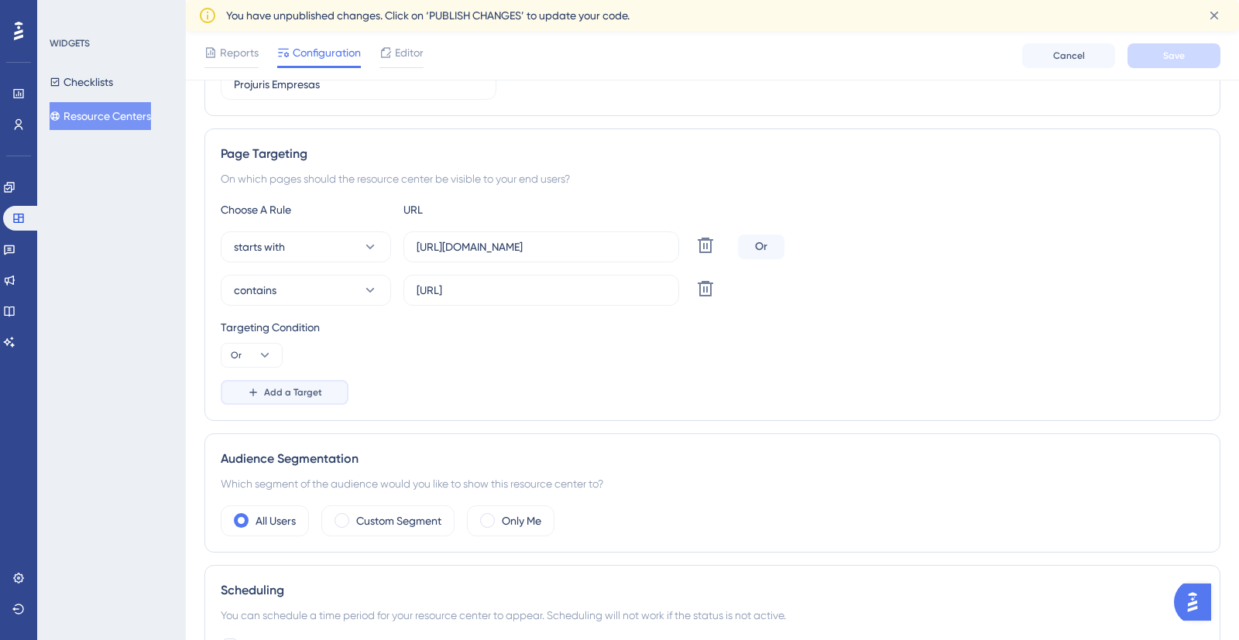
click at [276, 394] on span "Add a Target" at bounding box center [293, 392] width 58 height 12
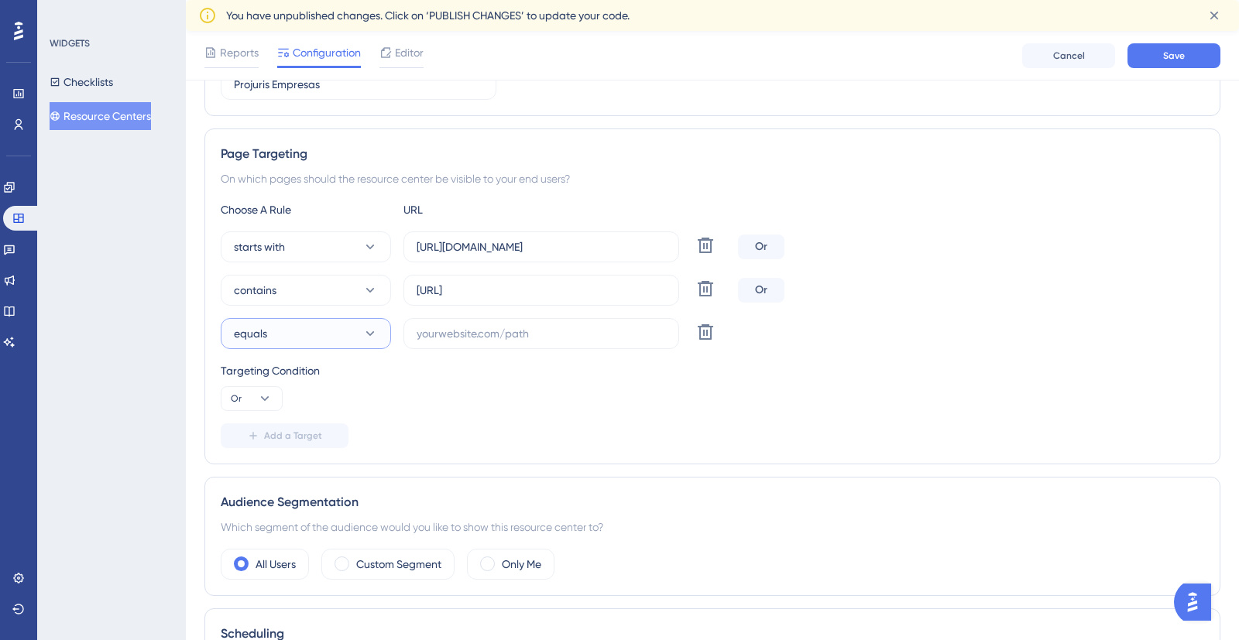
click at [370, 336] on icon at bounding box center [370, 333] width 9 height 5
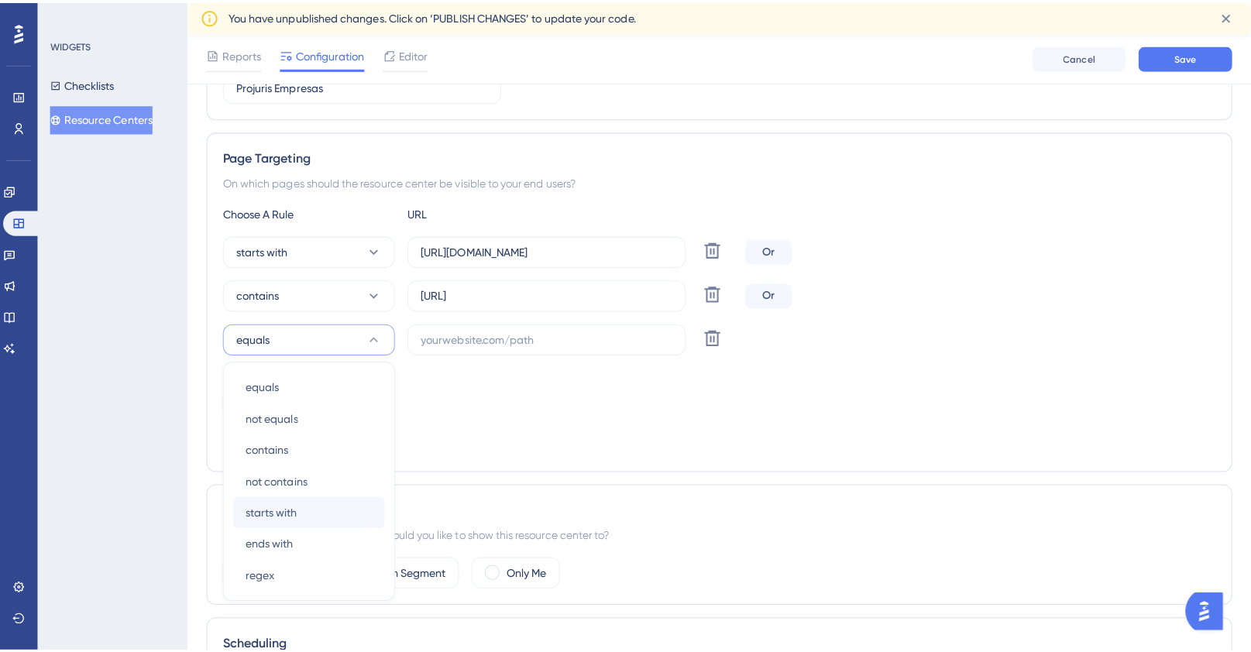
scroll to position [386, 0]
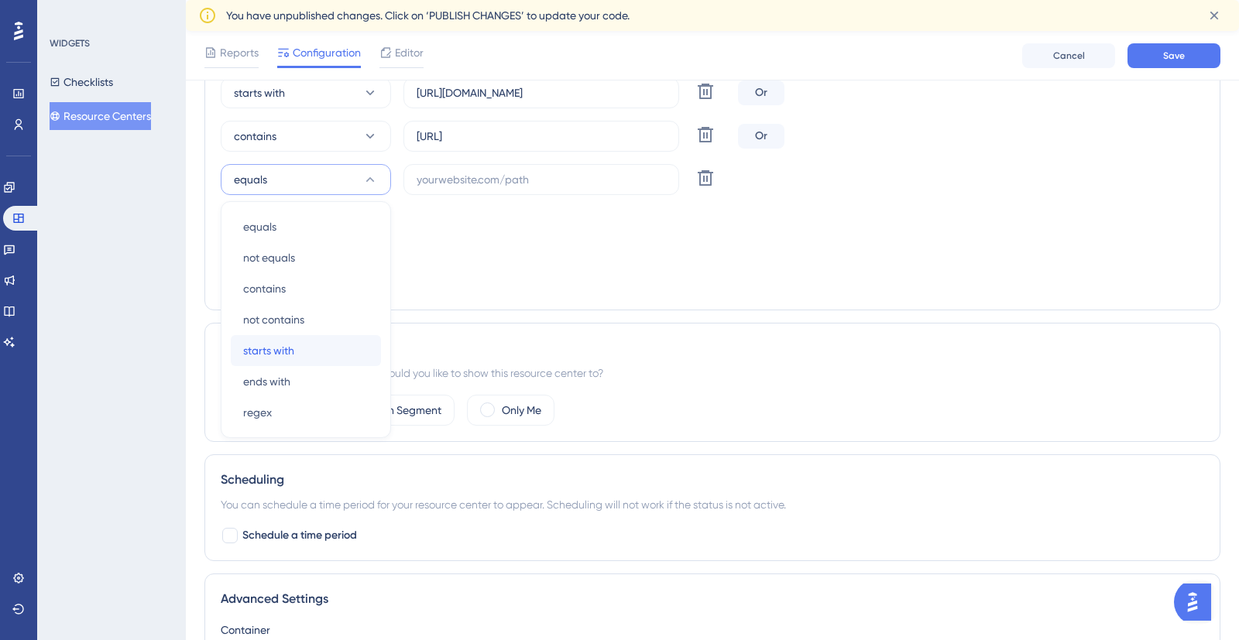
click at [296, 348] on div "starts with starts with" at bounding box center [305, 350] width 125 height 31
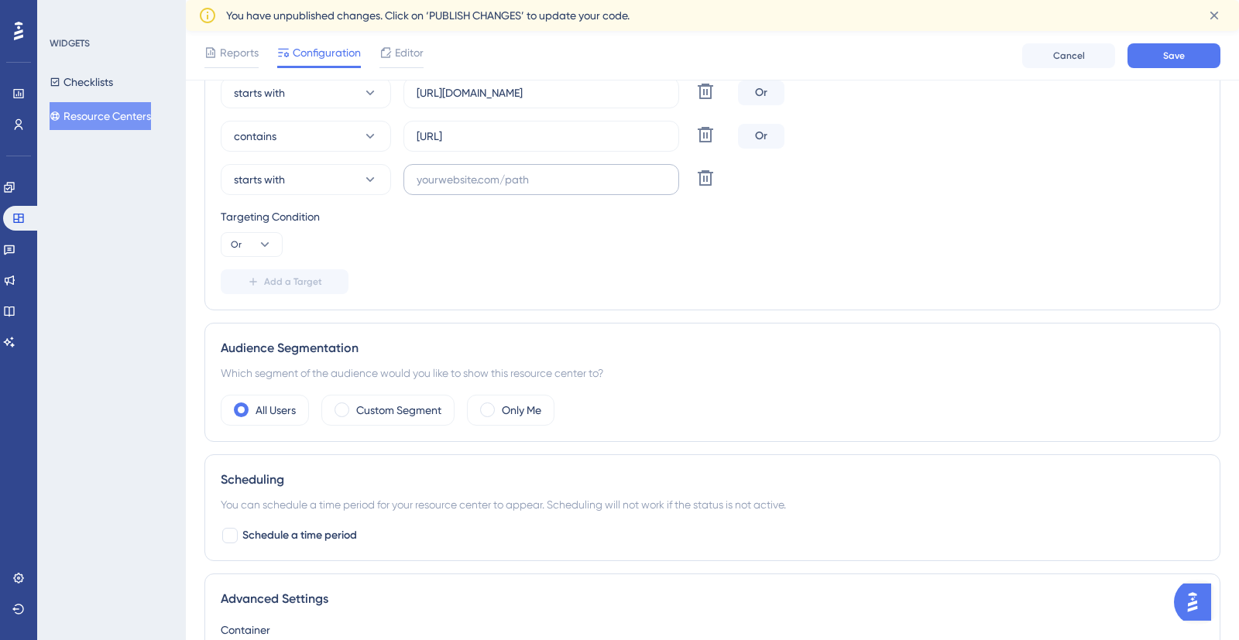
click at [453, 189] on label at bounding box center [541, 179] width 276 height 31
click at [453, 188] on input "text" at bounding box center [541, 179] width 249 height 17
paste input "[URL][DOMAIN_NAME]"
type input "[URL][DOMAIN_NAME]"
click at [288, 281] on span "Add a Target" at bounding box center [293, 282] width 58 height 12
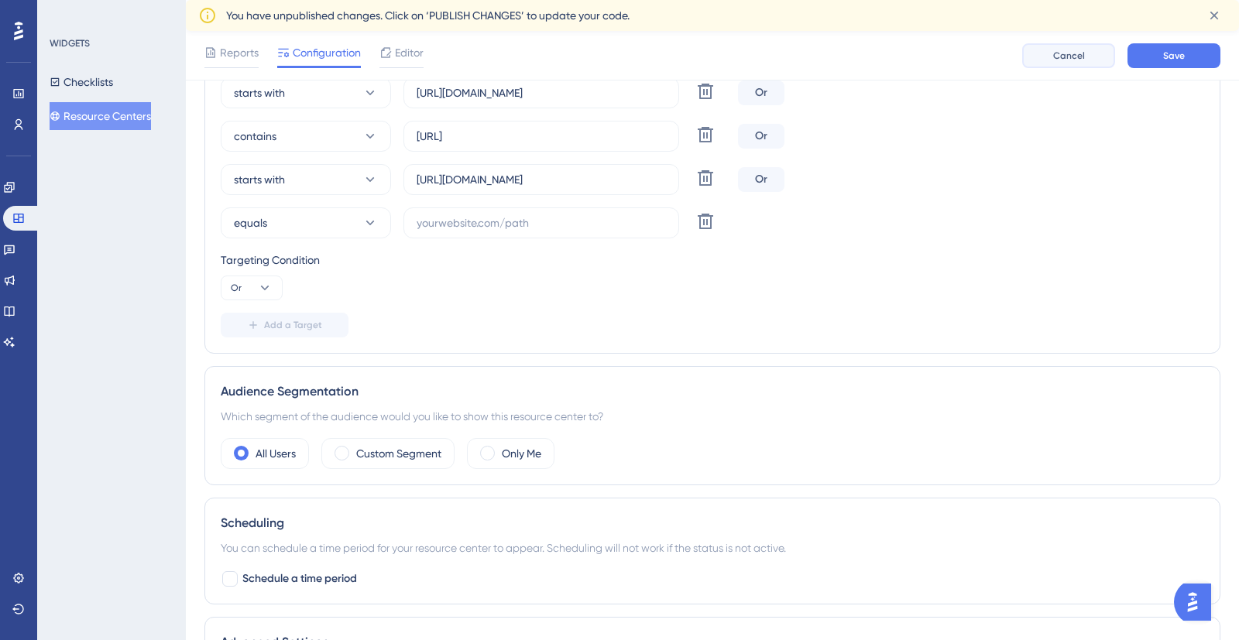
click at [1054, 61] on span "Cancel" at bounding box center [1069, 56] width 32 height 12
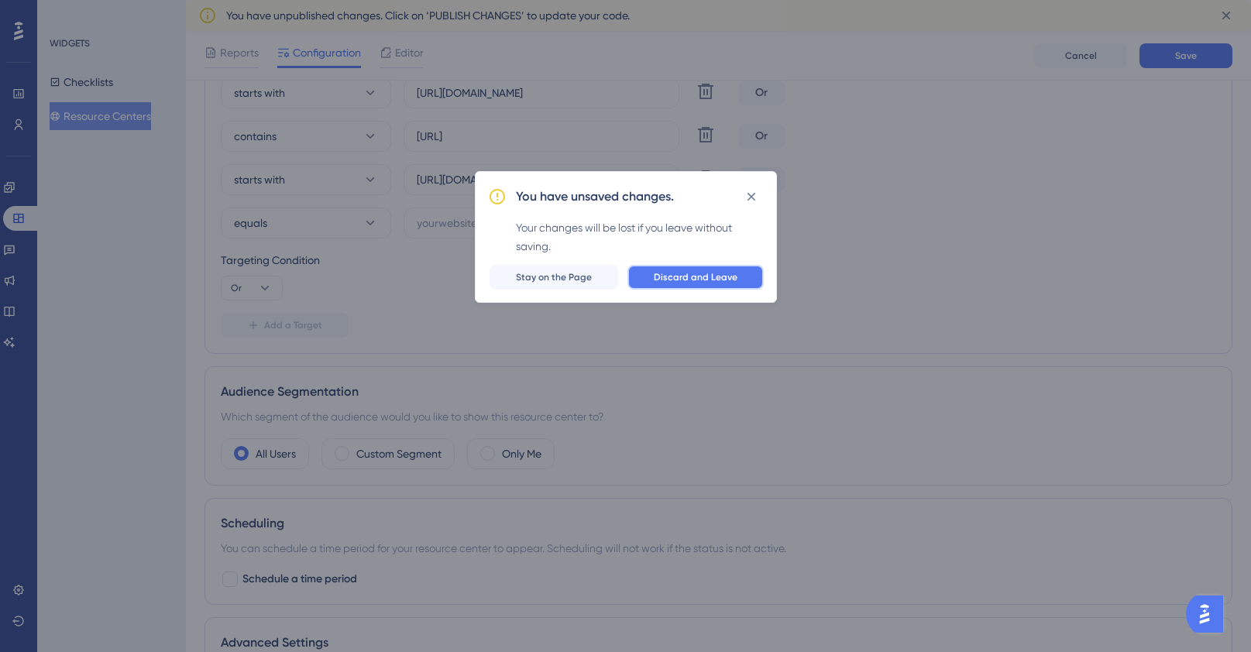
click at [710, 278] on span "Discard and Leave" at bounding box center [696, 277] width 84 height 12
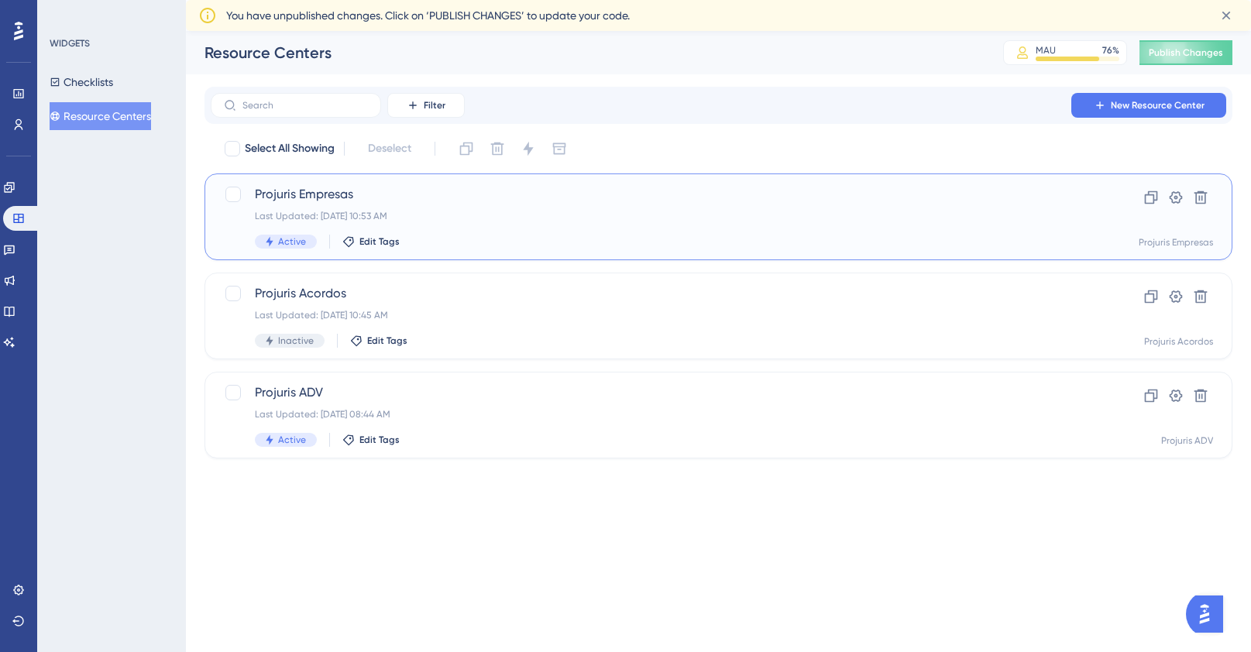
click at [414, 198] on span "Projuris Empresas" at bounding box center [656, 194] width 803 height 19
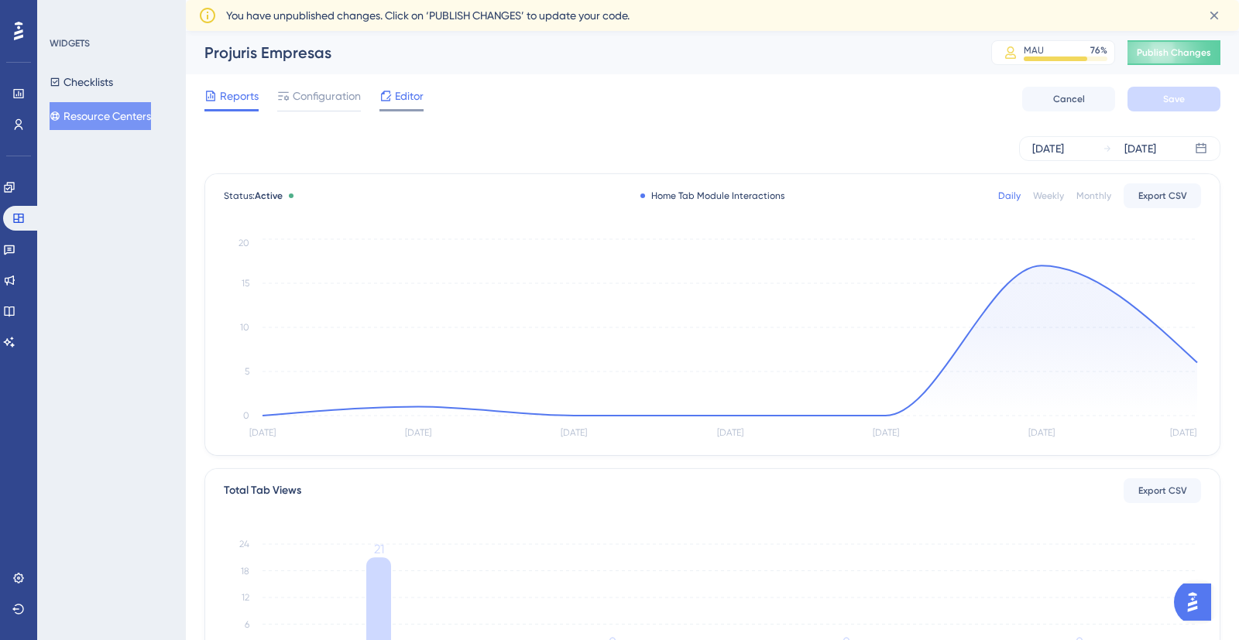
click at [390, 100] on icon at bounding box center [386, 96] width 10 height 10
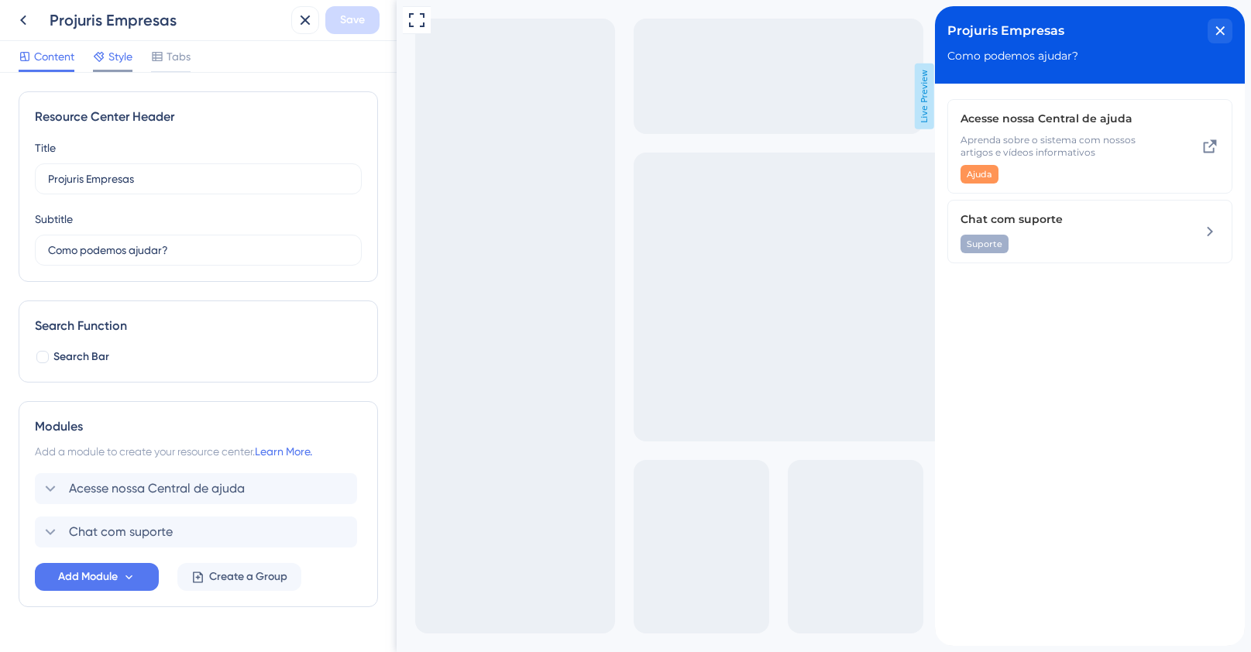
drag, startPoint x: 91, startPoint y: 41, endPoint x: 96, endPoint y: 48, distance: 8.4
click at [92, 43] on div "Content Style Tabs" at bounding box center [198, 57] width 397 height 32
click at [97, 50] on div at bounding box center [99, 56] width 12 height 19
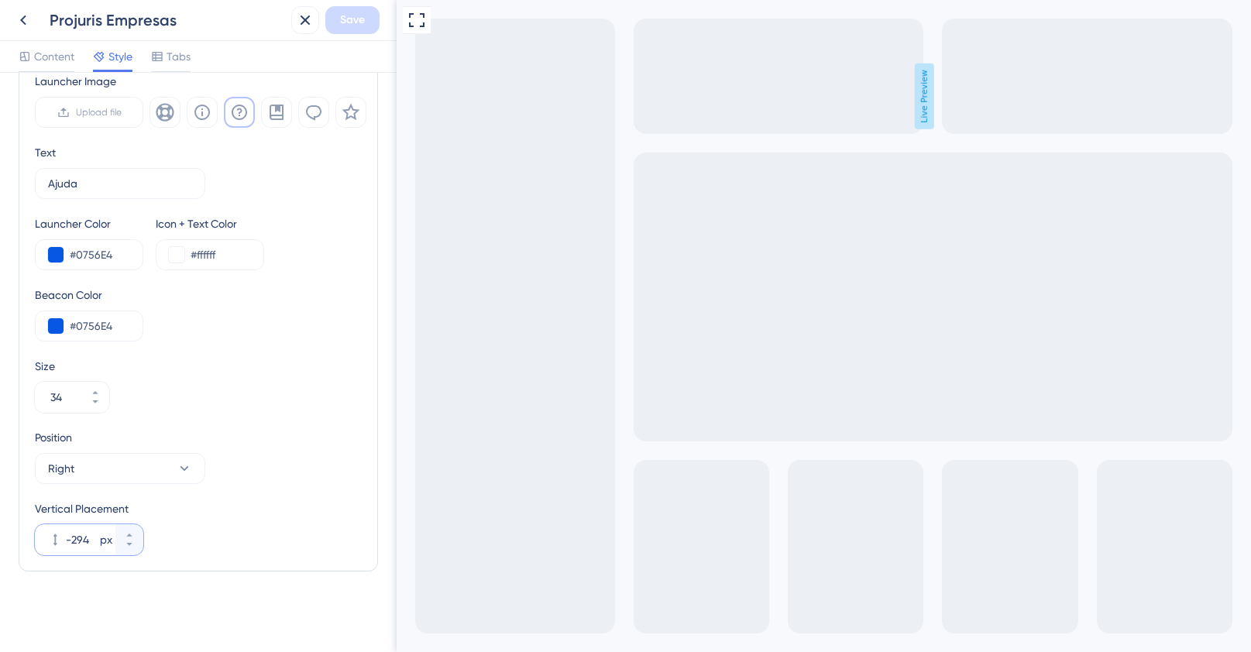
click at [91, 541] on input "-294" at bounding box center [81, 539] width 31 height 19
type input "0"
click at [309, 612] on div "Resource Center Homepage Header Style Solid Gradient Header Color #0756E4 Heade…" at bounding box center [198, 96] width 359 height 1075
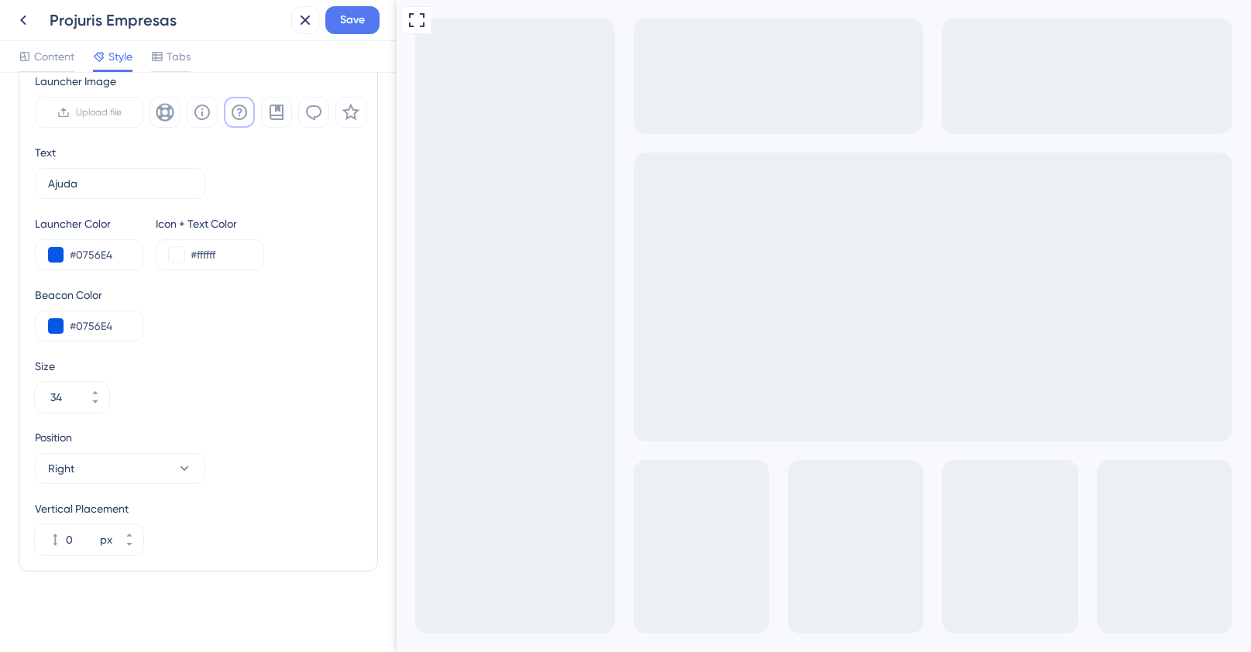
click at [337, 5] on div "Projuris Empresas Save" at bounding box center [198, 20] width 397 height 41
click at [341, 19] on span "Save" at bounding box center [352, 20] width 25 height 19
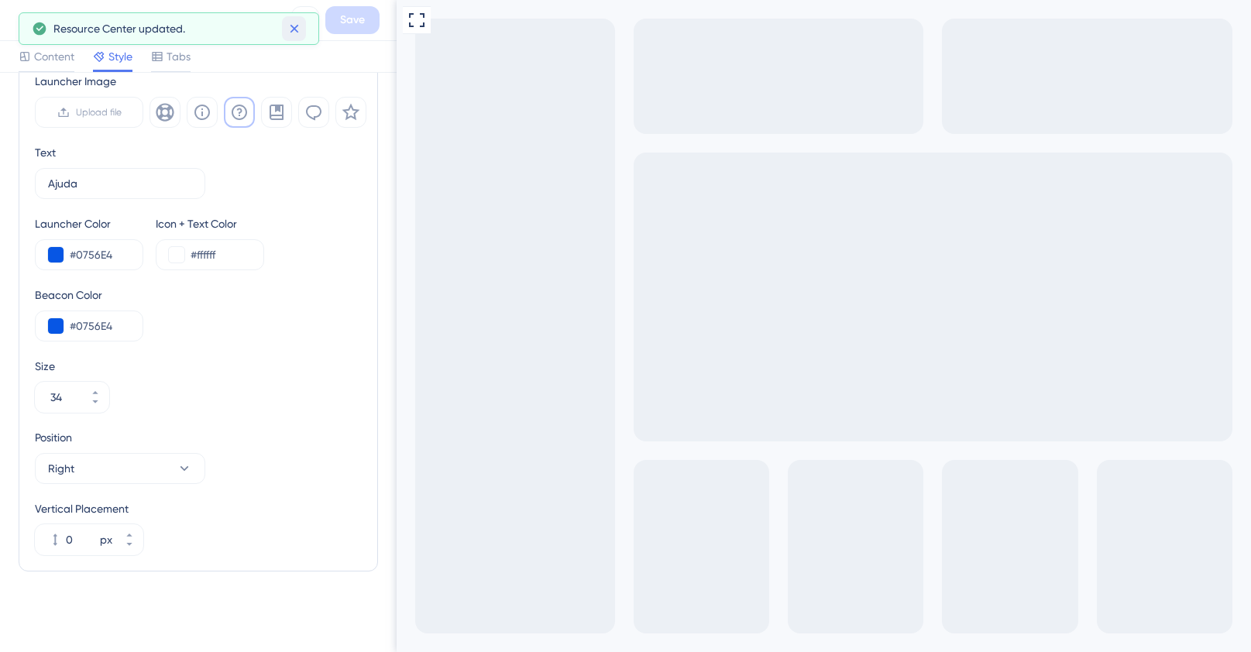
click at [288, 25] on icon at bounding box center [294, 28] width 15 height 15
click at [23, 22] on icon at bounding box center [23, 20] width 19 height 19
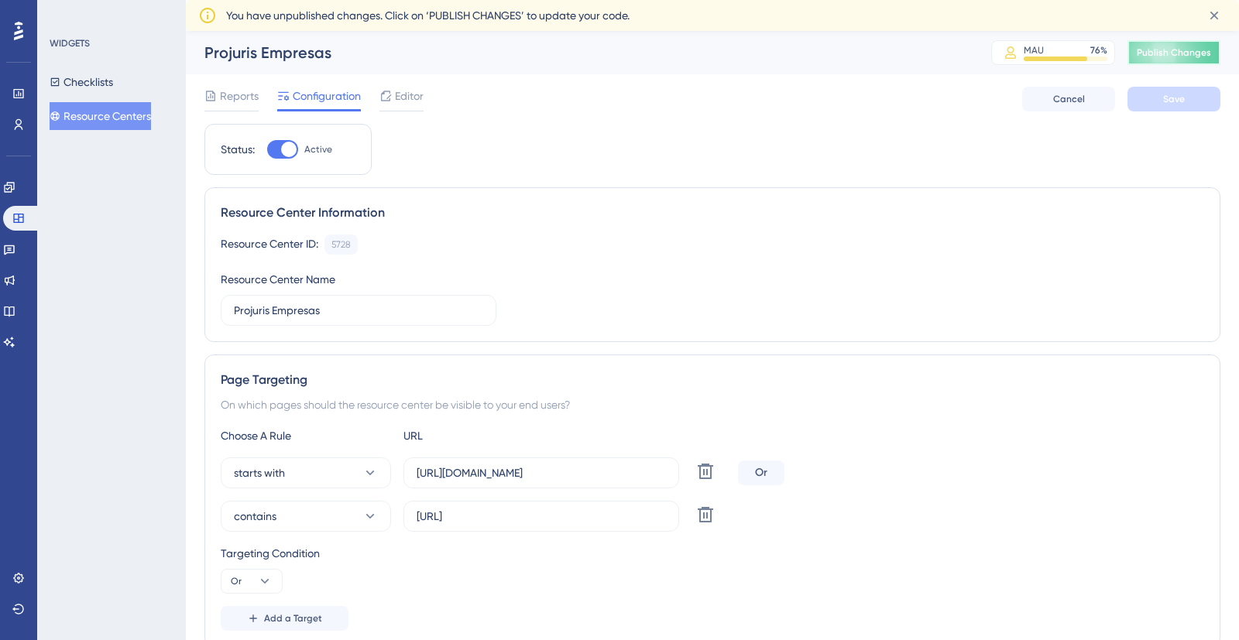
click at [1175, 48] on span "Publish Changes" at bounding box center [1174, 52] width 74 height 12
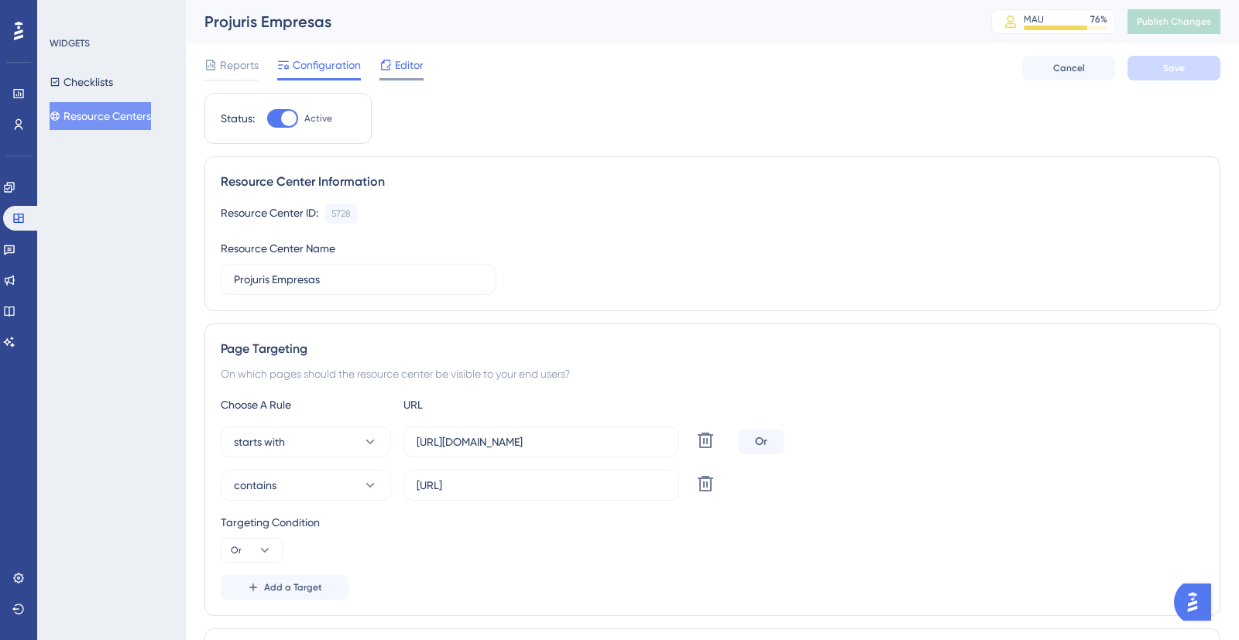
click at [410, 64] on span "Editor" at bounding box center [409, 65] width 29 height 19
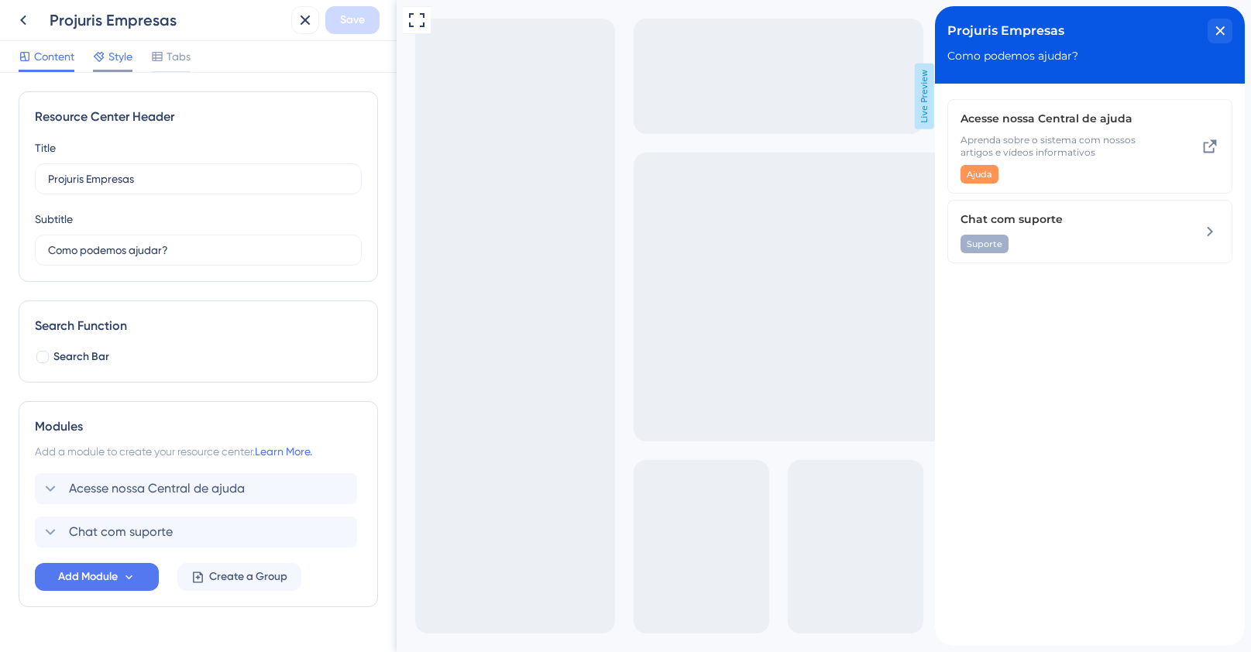
click at [119, 52] on span "Style" at bounding box center [120, 56] width 24 height 19
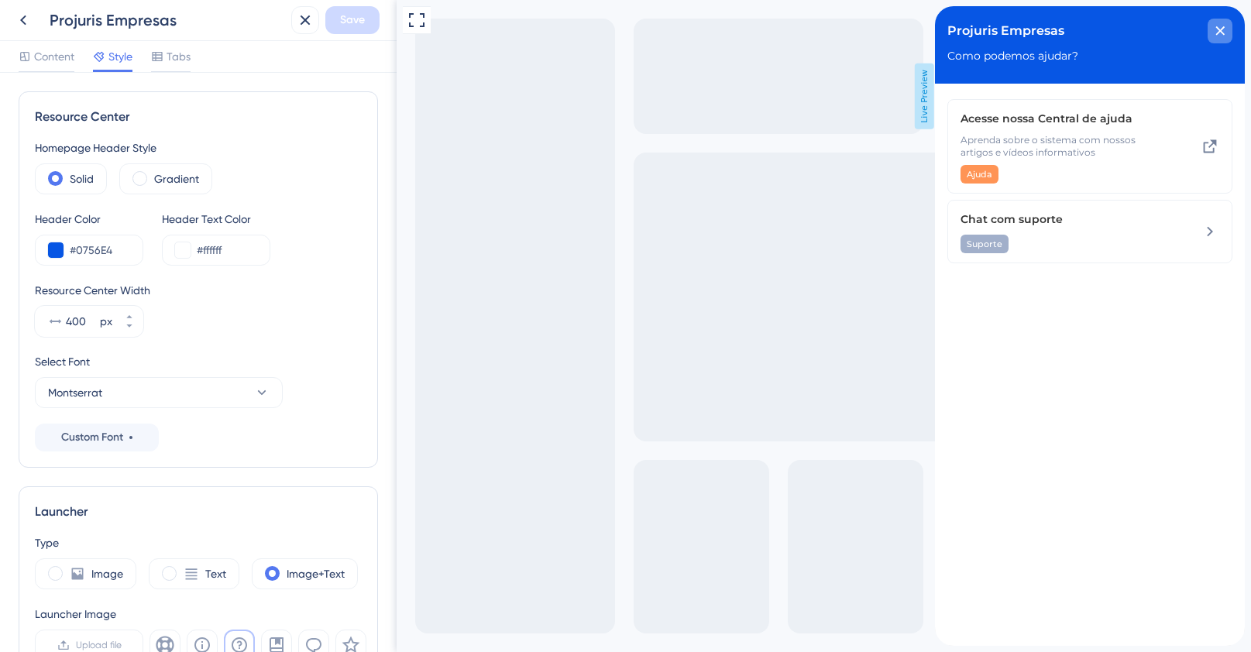
click at [1223, 31] on icon "close resource center" at bounding box center [1219, 30] width 9 height 9
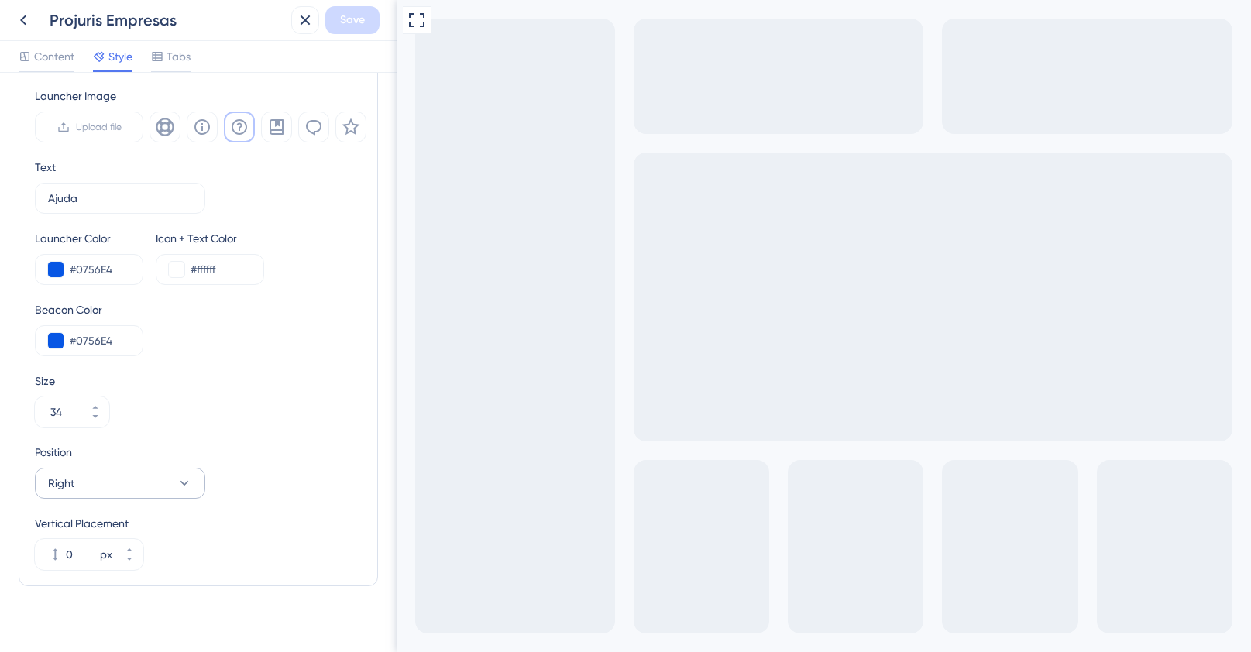
scroll to position [533, 0]
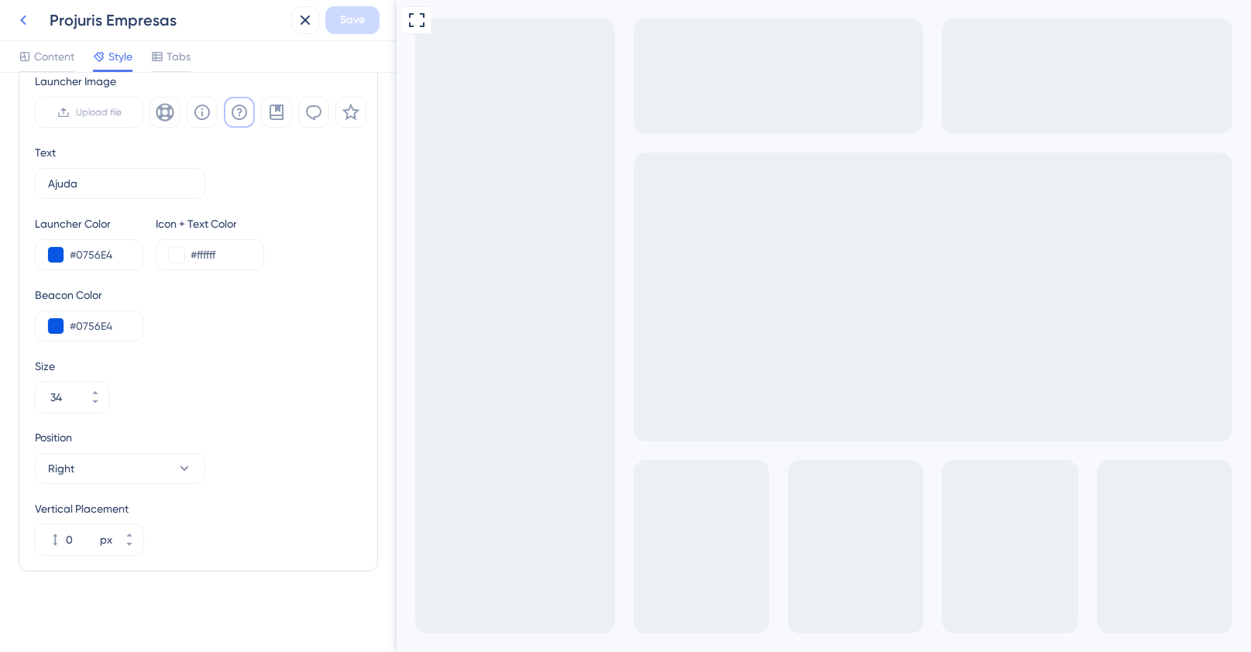
click at [18, 13] on icon at bounding box center [23, 20] width 19 height 19
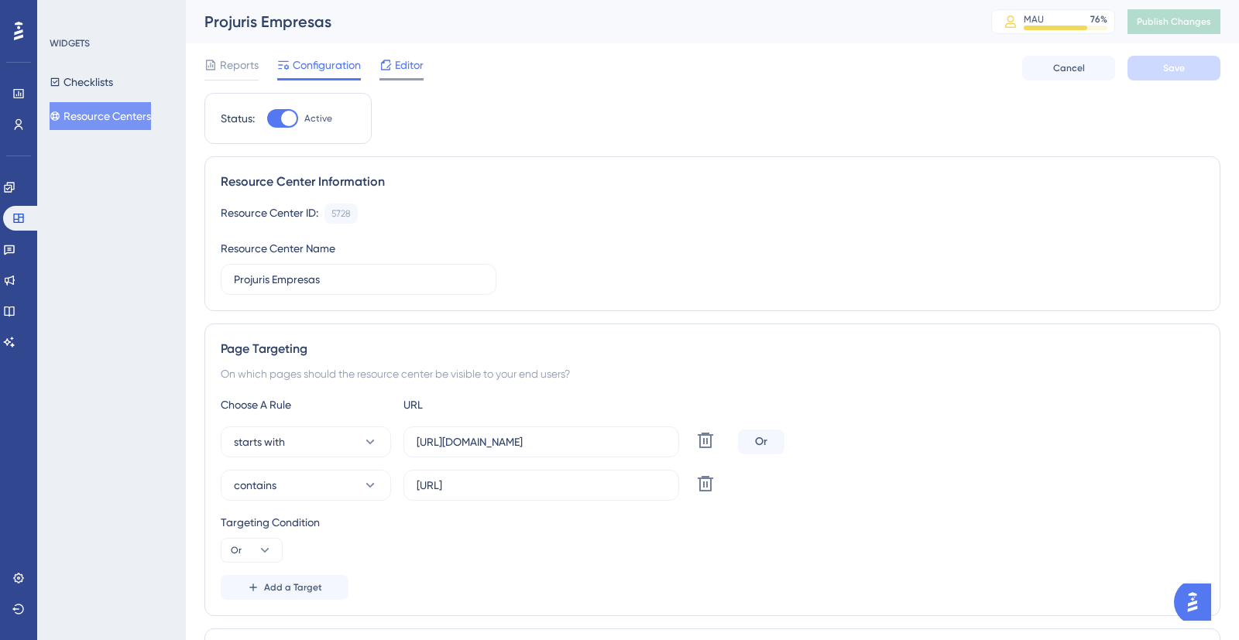
click at [402, 60] on span "Editor" at bounding box center [409, 65] width 29 height 19
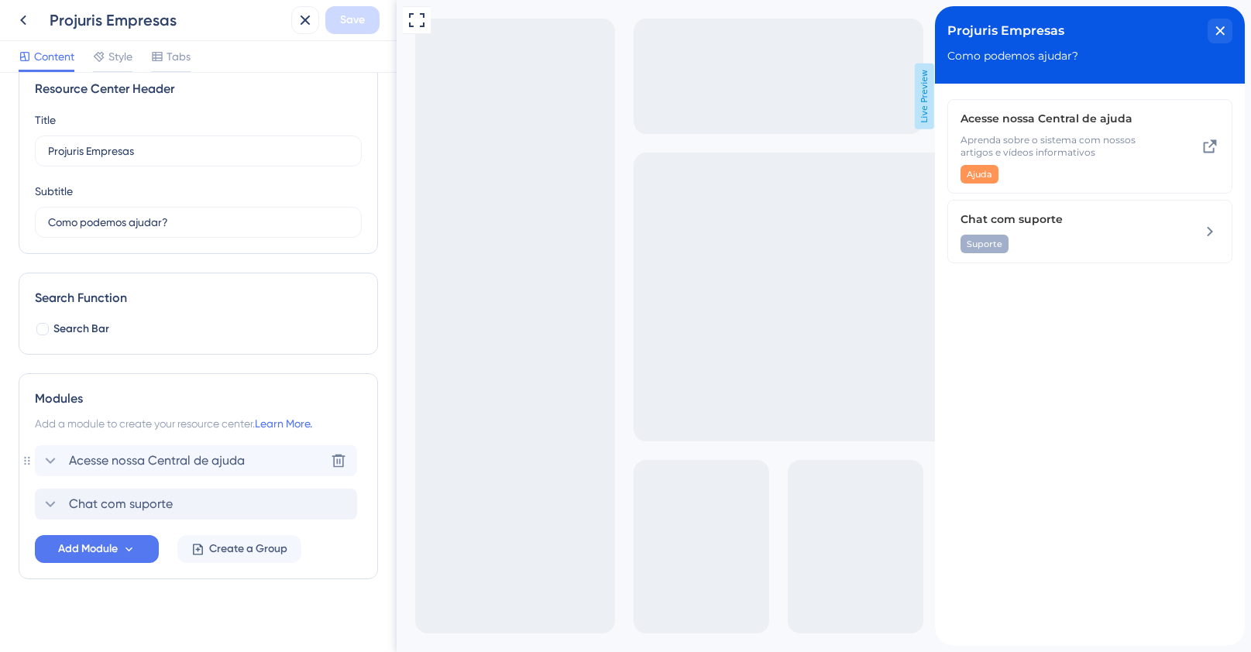
scroll to position [36, 0]
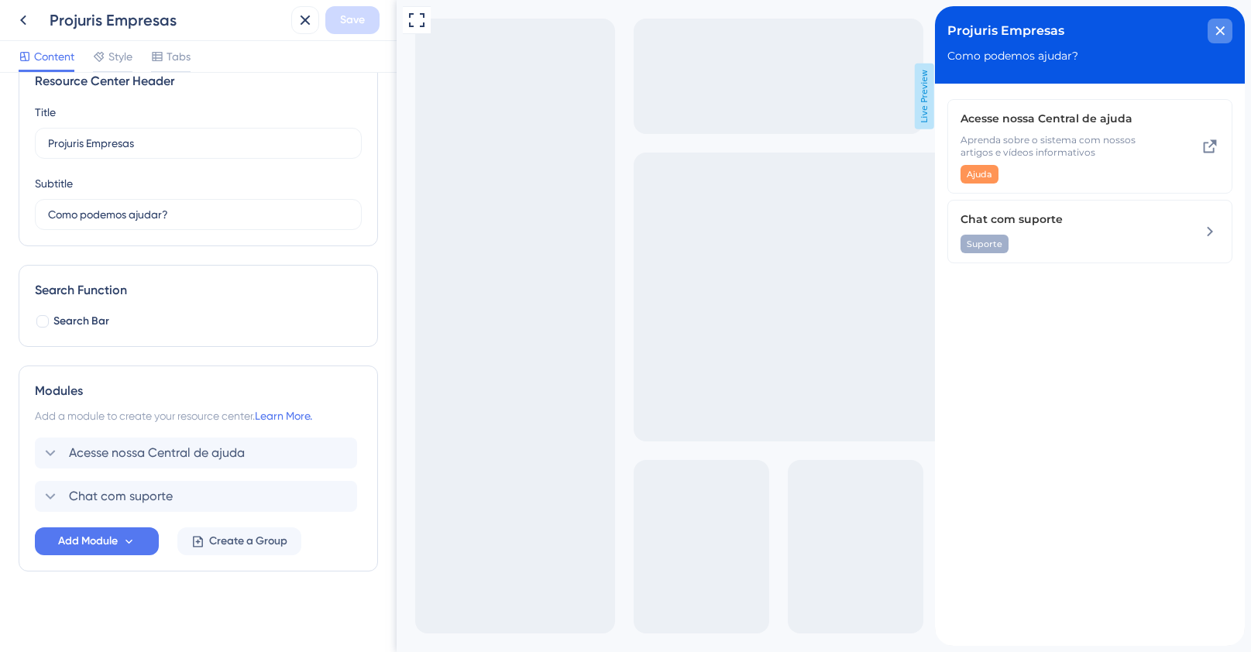
click at [1225, 29] on div "close resource center" at bounding box center [1219, 31] width 25 height 25
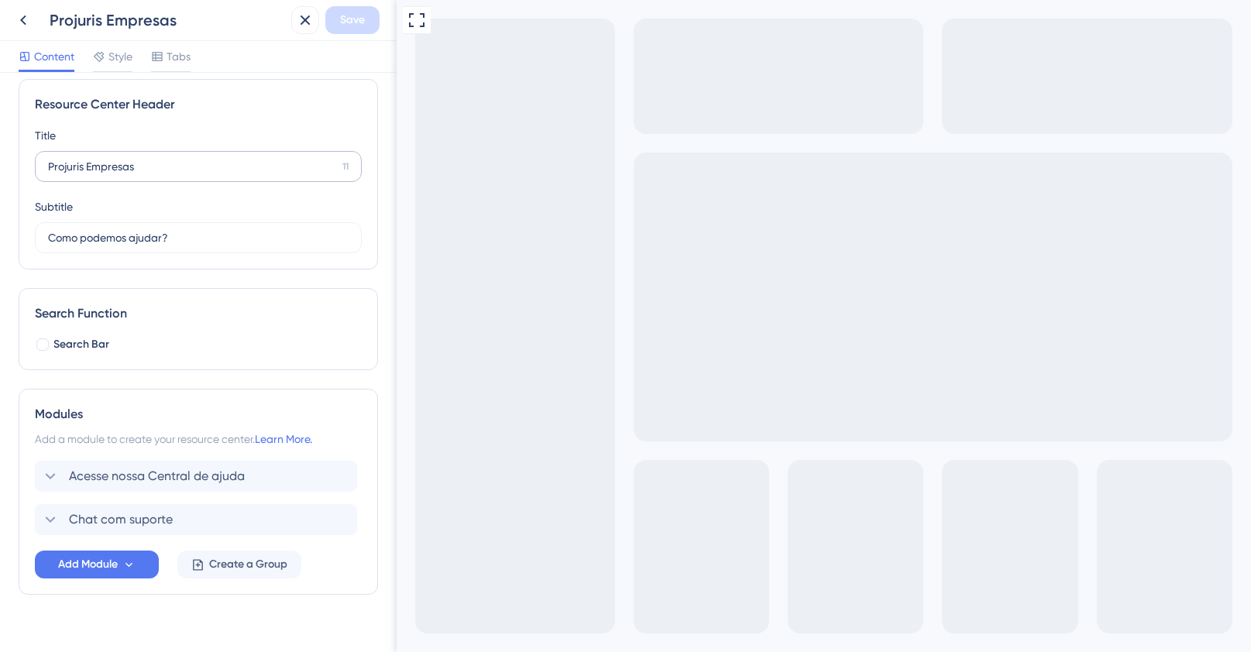
scroll to position [0, 0]
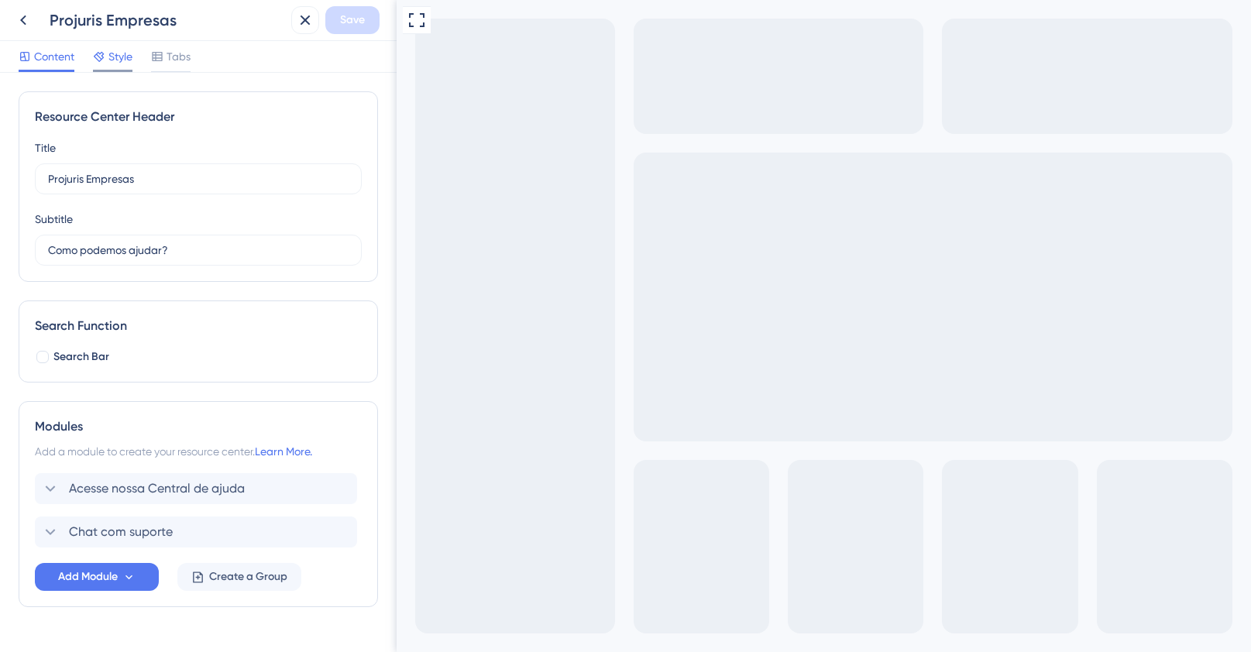
click at [128, 62] on span "Style" at bounding box center [120, 56] width 24 height 19
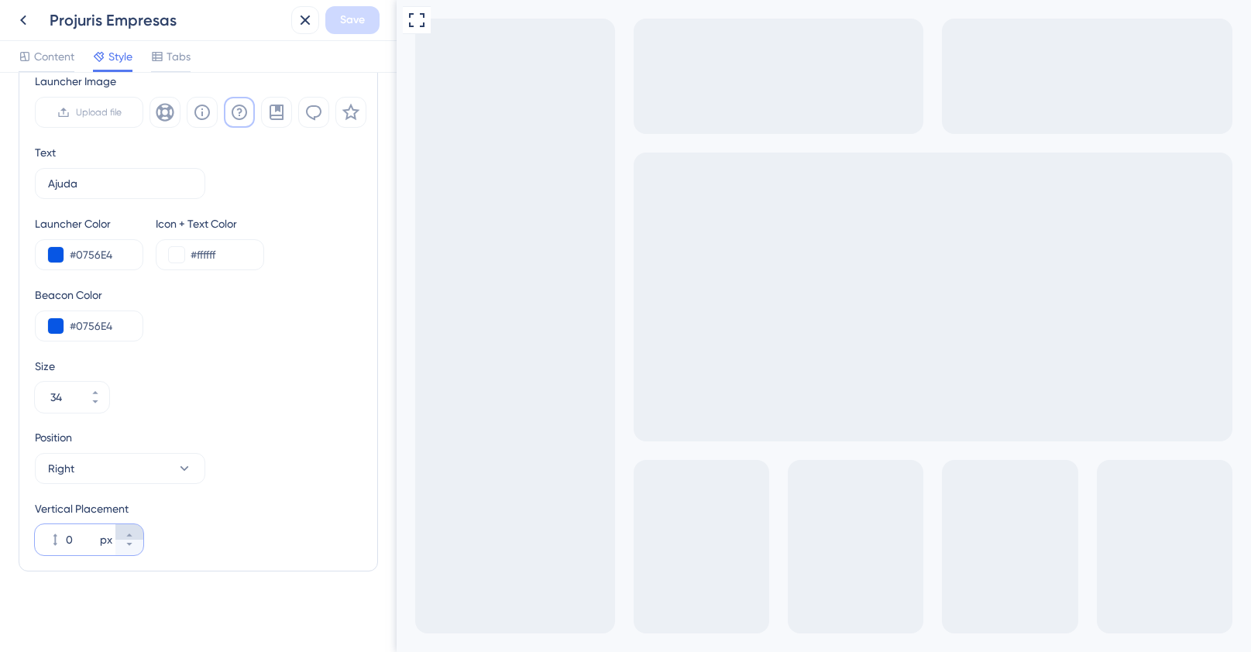
click at [129, 535] on icon at bounding box center [128, 535] width 5 height 3
click at [132, 549] on button "1 px" at bounding box center [129, 547] width 28 height 15
click at [132, 536] on icon at bounding box center [129, 534] width 9 height 9
click at [124, 541] on button "1 px" at bounding box center [129, 547] width 28 height 15
type input "0"
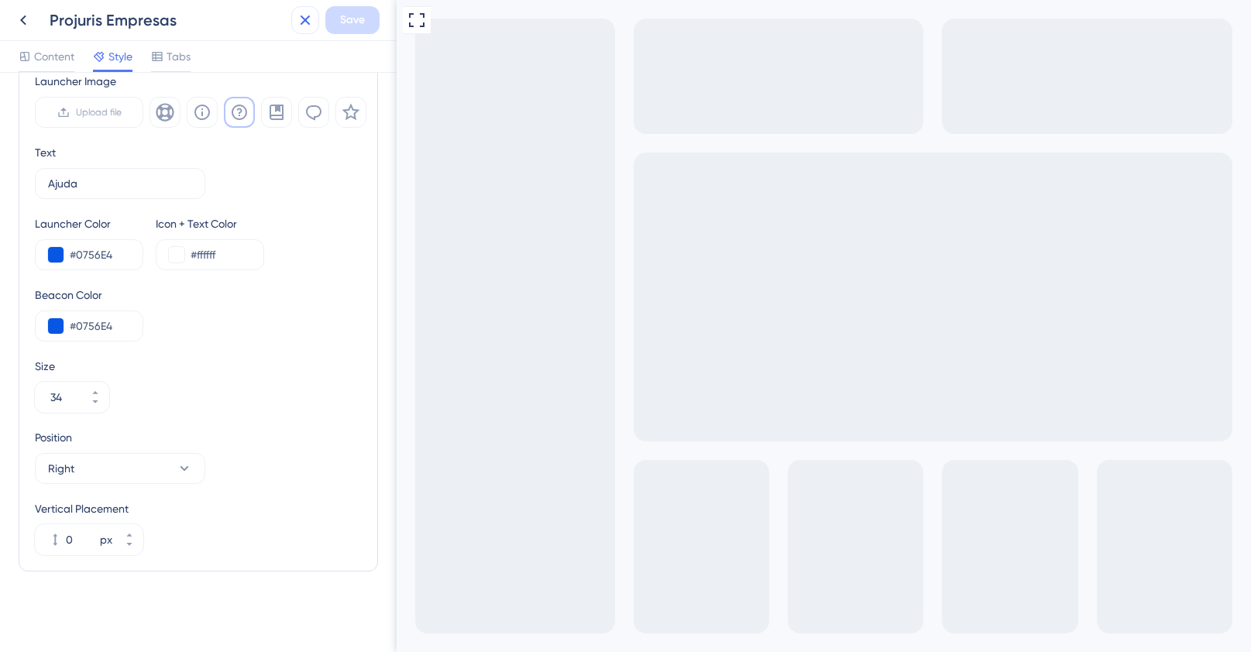
click at [301, 22] on icon at bounding box center [305, 20] width 19 height 19
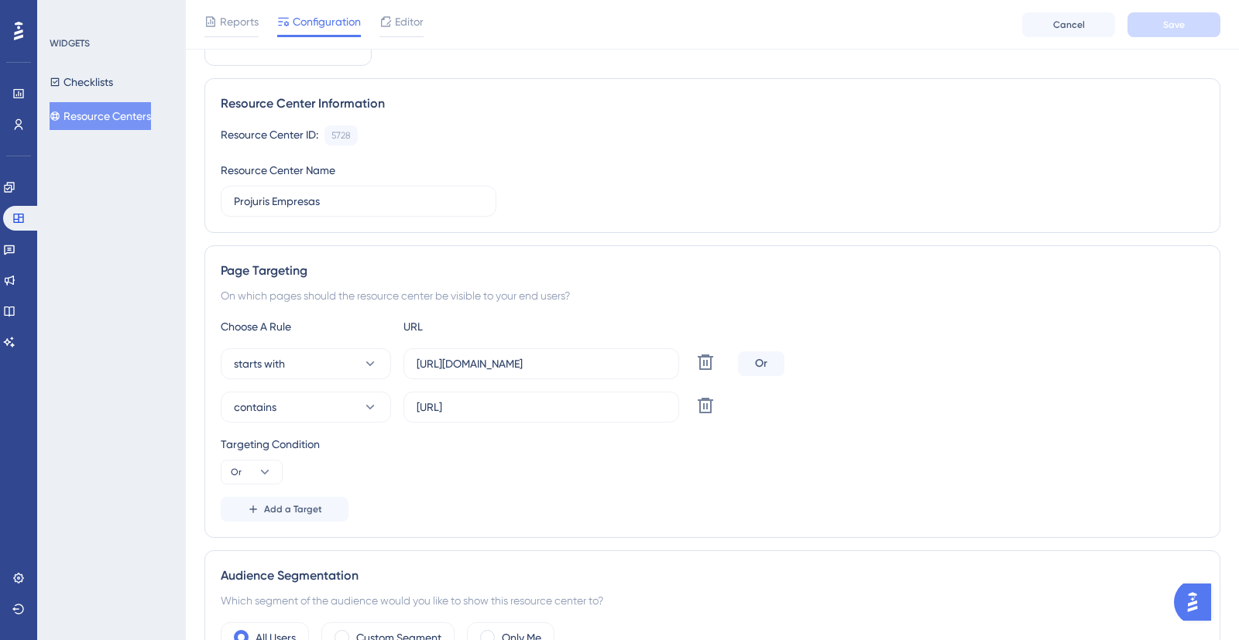
scroll to position [155, 0]
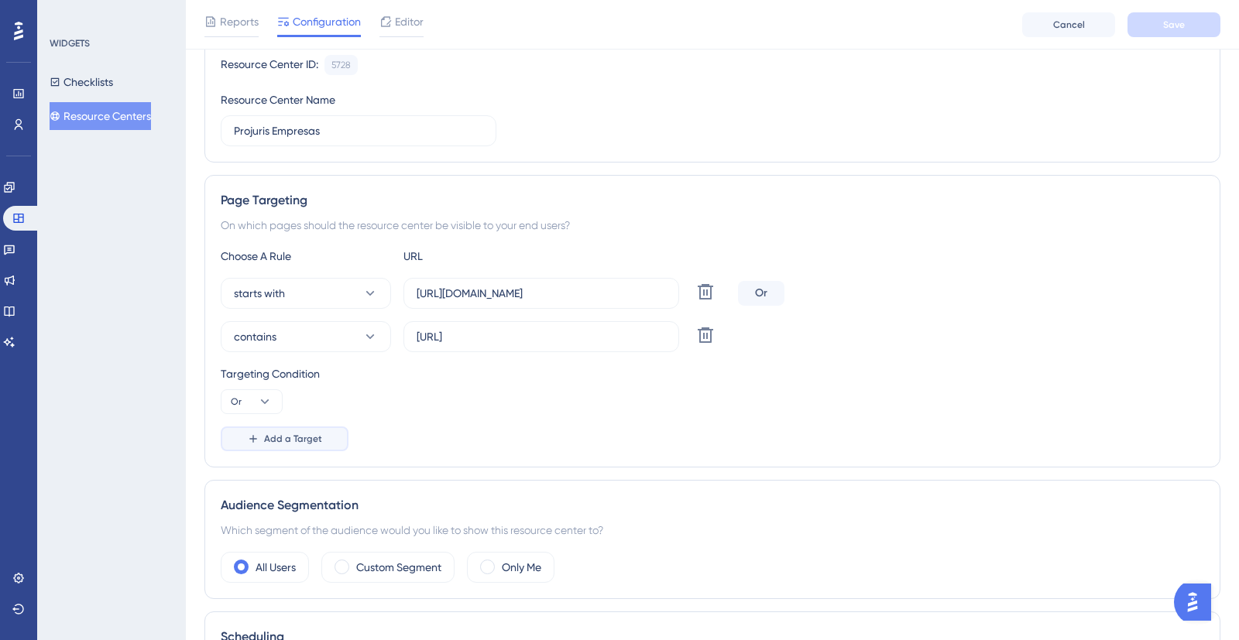
click at [283, 436] on span "Add a Target" at bounding box center [293, 439] width 58 height 12
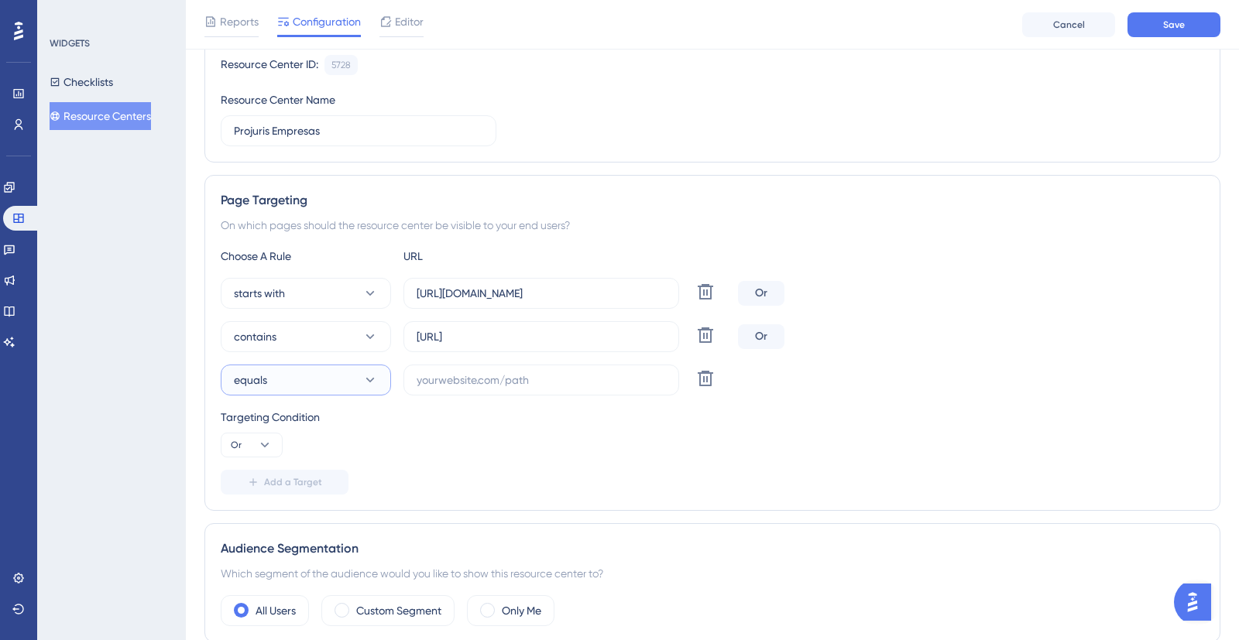
click at [355, 379] on button "equals" at bounding box center [306, 380] width 170 height 31
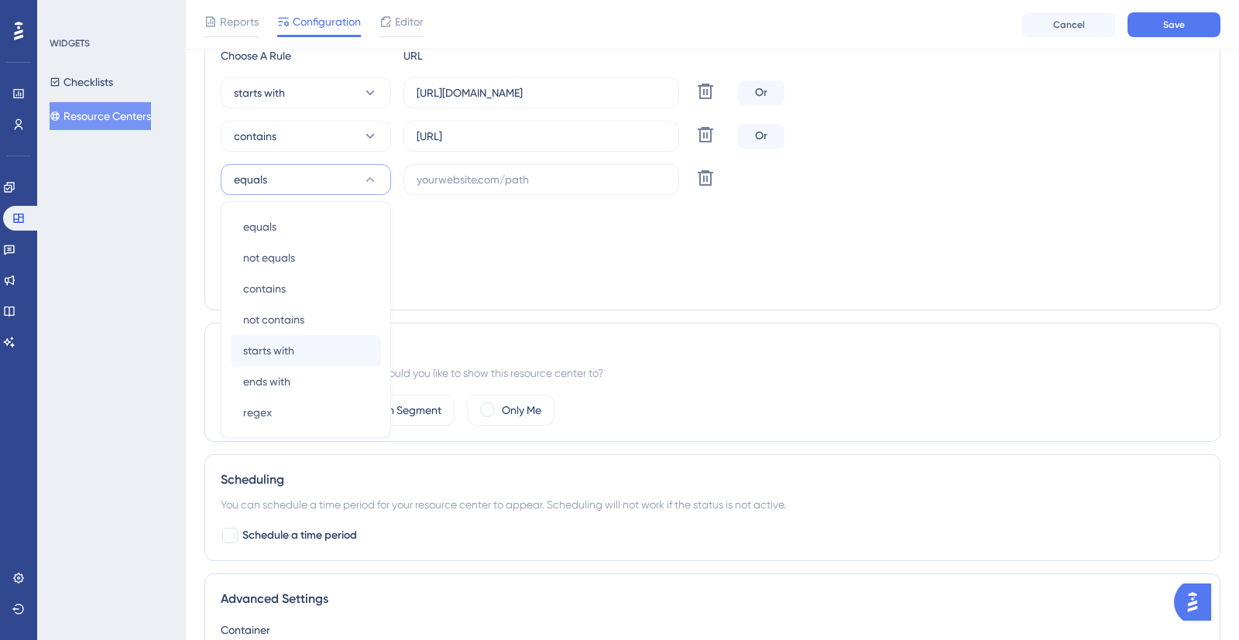
click at [291, 355] on span "starts with" at bounding box center [268, 351] width 51 height 19
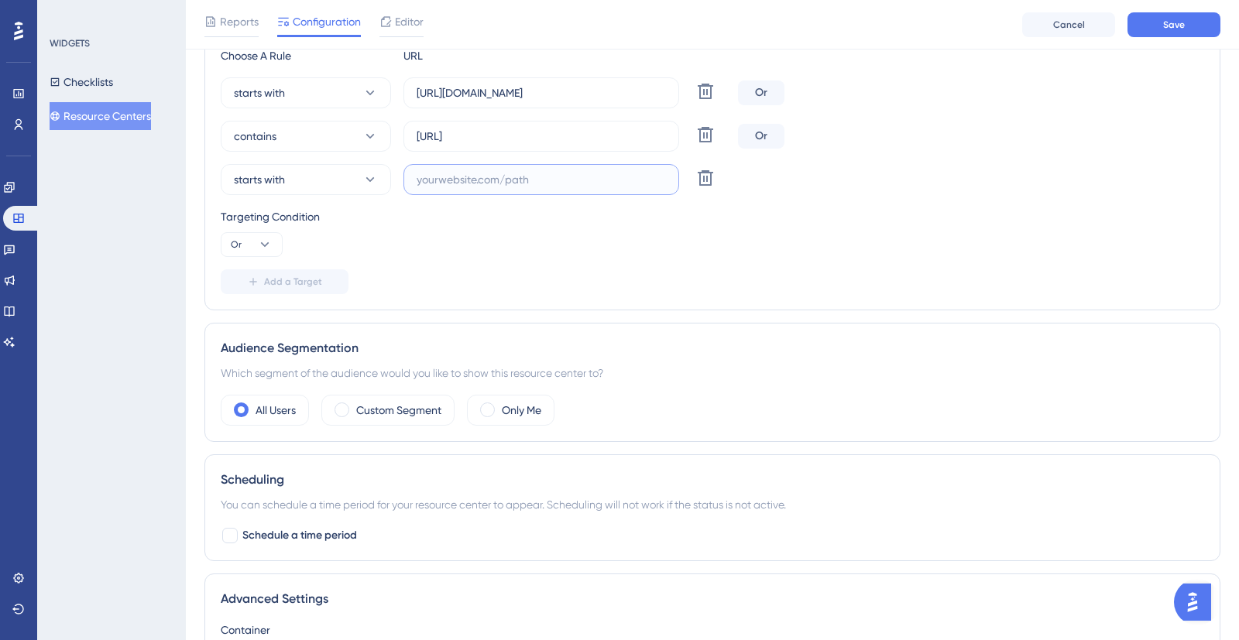
click at [499, 181] on input "text" at bounding box center [541, 179] width 249 height 17
paste input "[URL][DOMAIN_NAME]"
type input "[URL][DOMAIN_NAME]"
click at [287, 278] on span "Add a Target" at bounding box center [293, 282] width 58 height 12
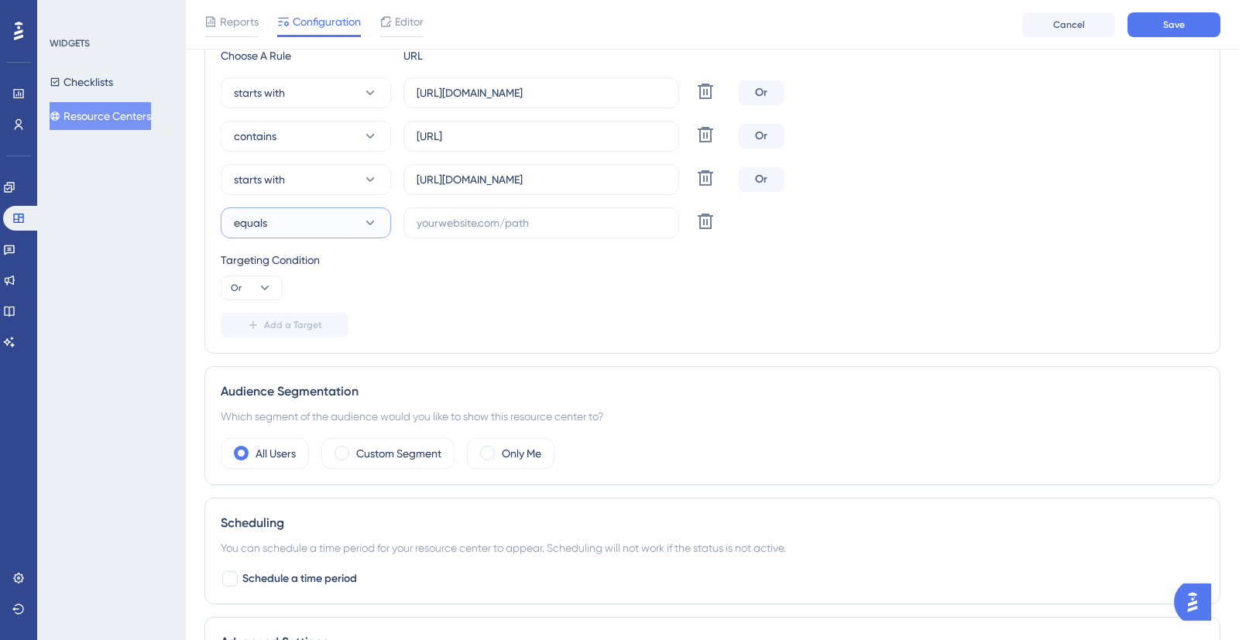
click at [320, 222] on button "equals" at bounding box center [306, 223] width 170 height 31
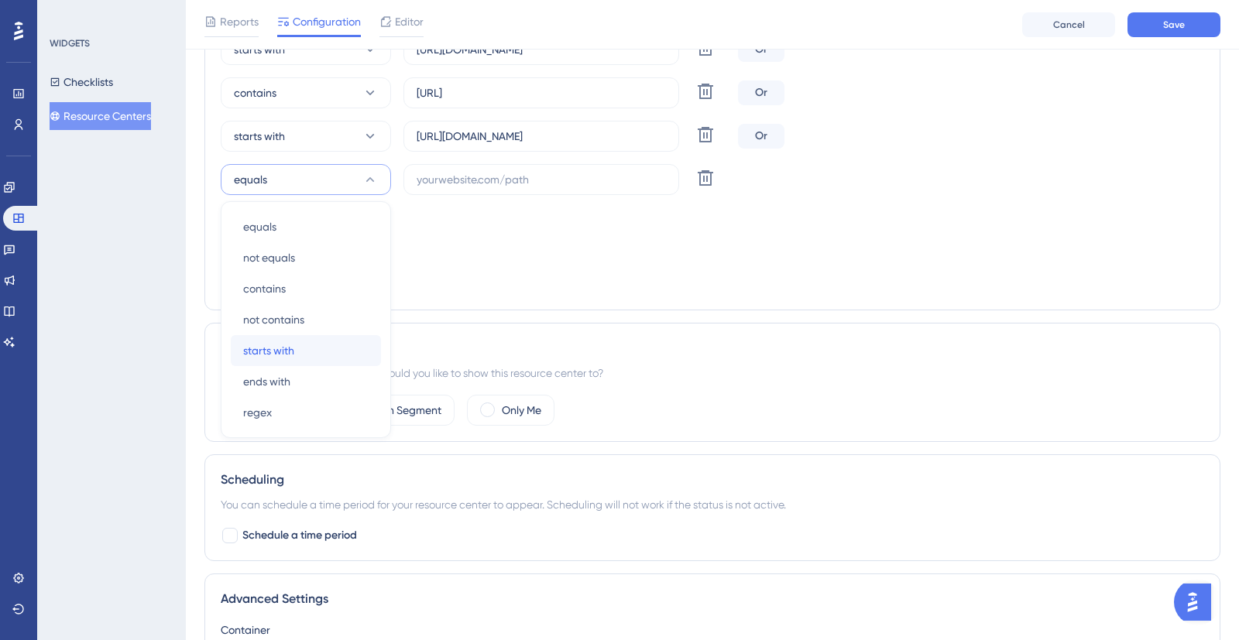
click at [290, 346] on span "starts with" at bounding box center [268, 351] width 51 height 19
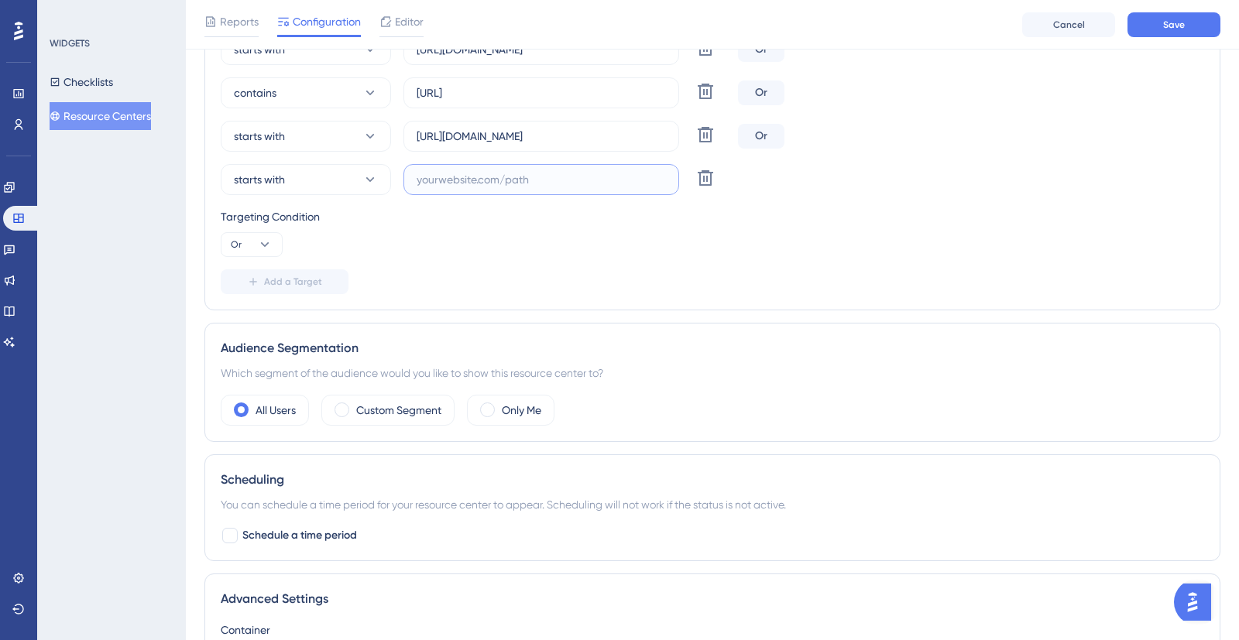
click at [471, 179] on input "text" at bounding box center [541, 179] width 249 height 17
paste input "[URL][DOMAIN_NAME]"
type input "[URL][DOMAIN_NAME]"
click at [1180, 14] on button "Save" at bounding box center [1174, 24] width 93 height 25
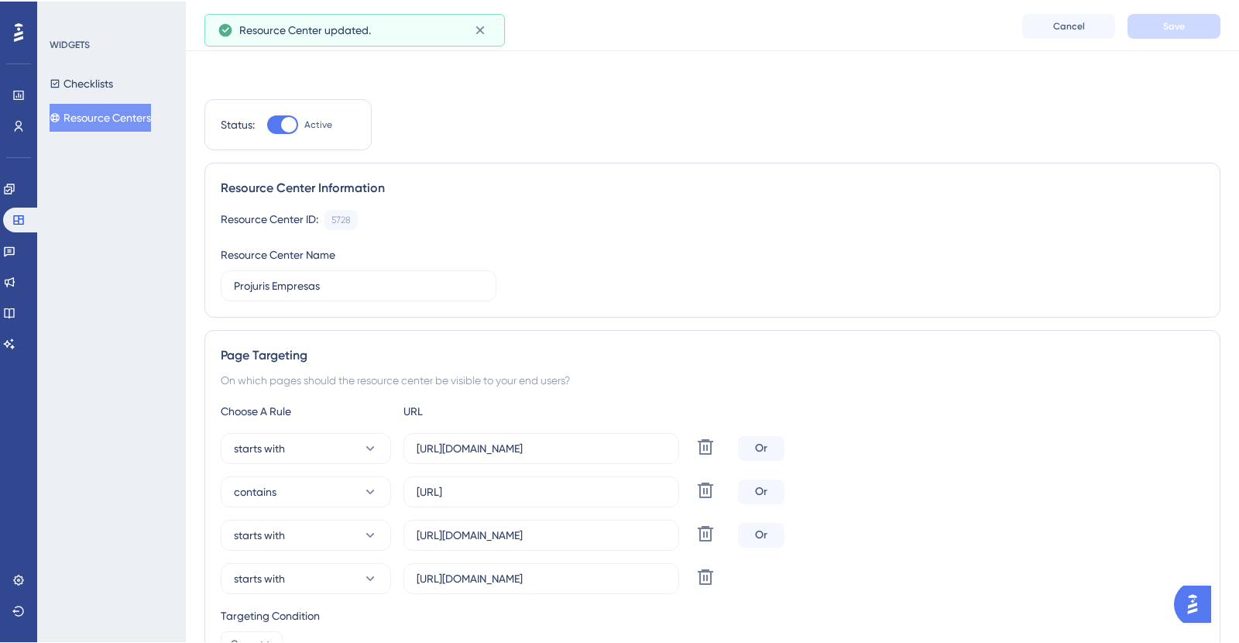
scroll to position [0, 0]
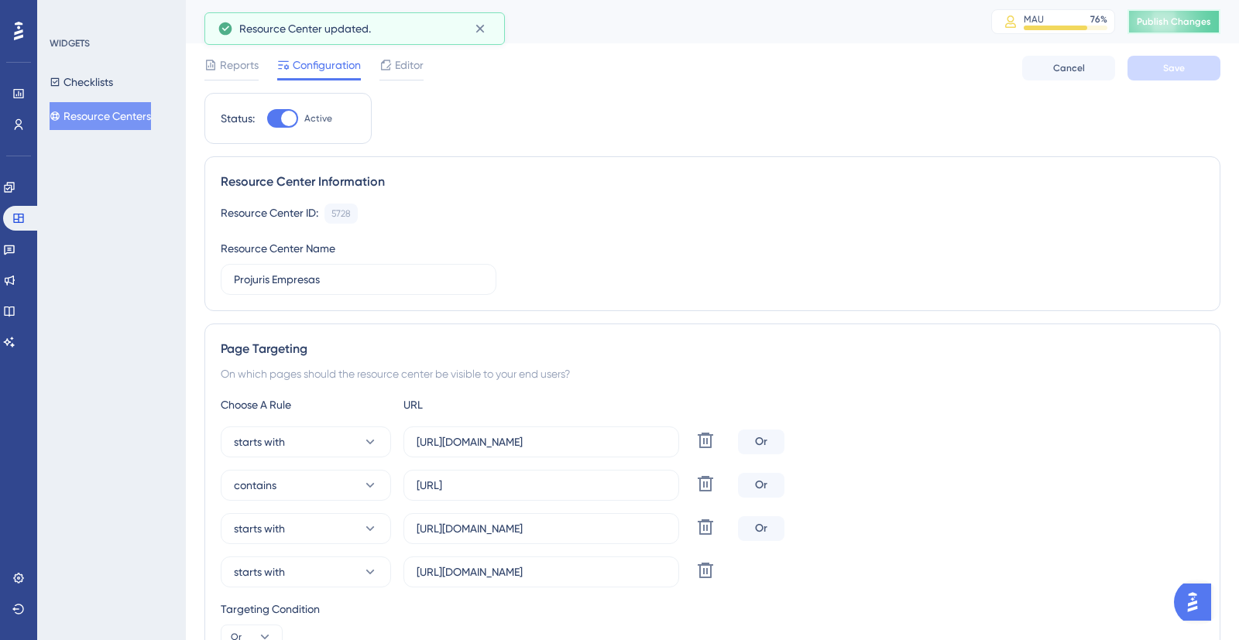
click at [1193, 21] on span "Publish Changes" at bounding box center [1174, 21] width 74 height 12
